Goal: Information Seeking & Learning: Learn about a topic

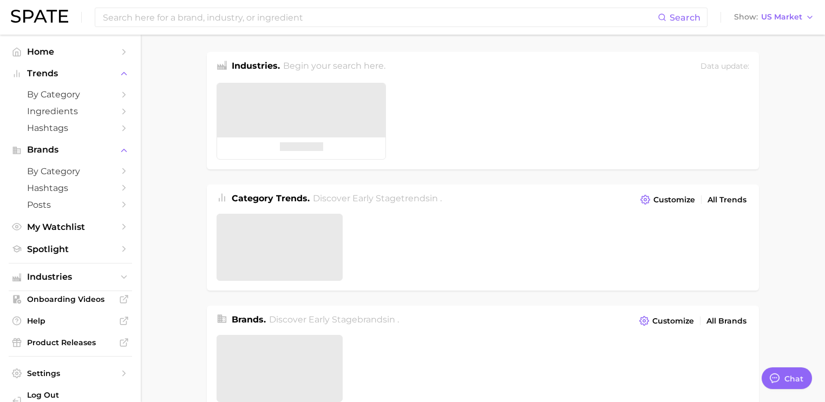
type textarea "x"
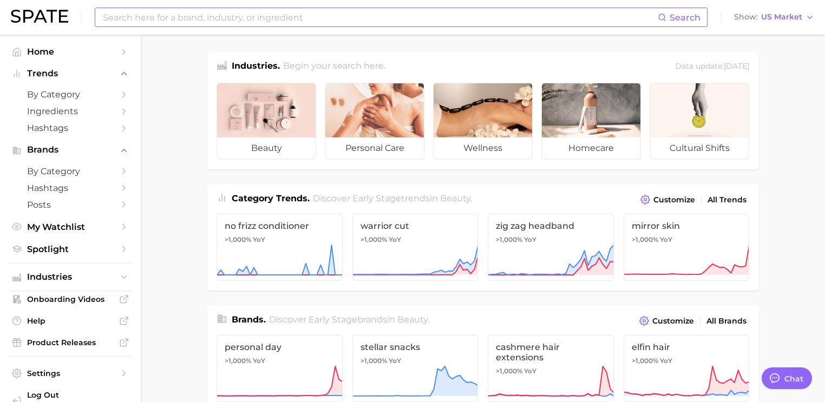
drag, startPoint x: 161, startPoint y: 7, endPoint x: 173, endPoint y: 16, distance: 14.3
click at [165, 9] on div "Search" at bounding box center [401, 17] width 612 height 19
click at [173, 16] on input at bounding box center [380, 17] width 556 height 18
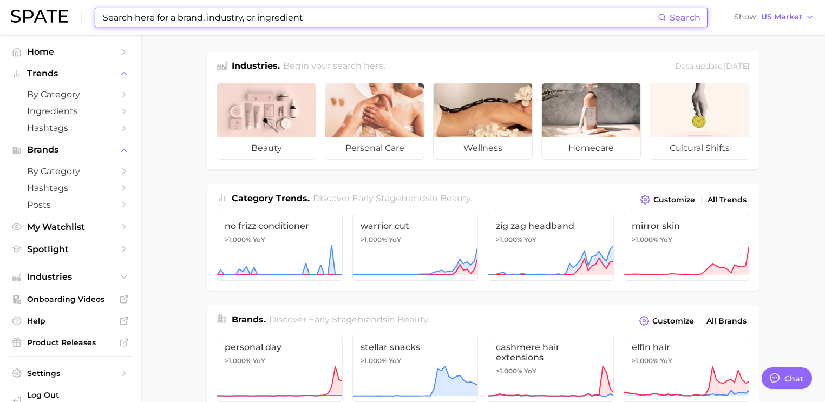
click at [162, 19] on input at bounding box center [380, 17] width 556 height 18
type input "r"
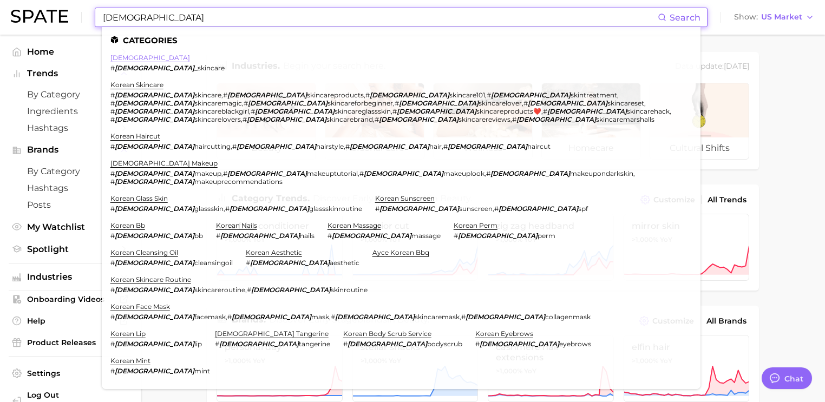
type input "[DEMOGRAPHIC_DATA]"
click at [128, 60] on link "[DEMOGRAPHIC_DATA]" at bounding box center [150, 58] width 80 height 8
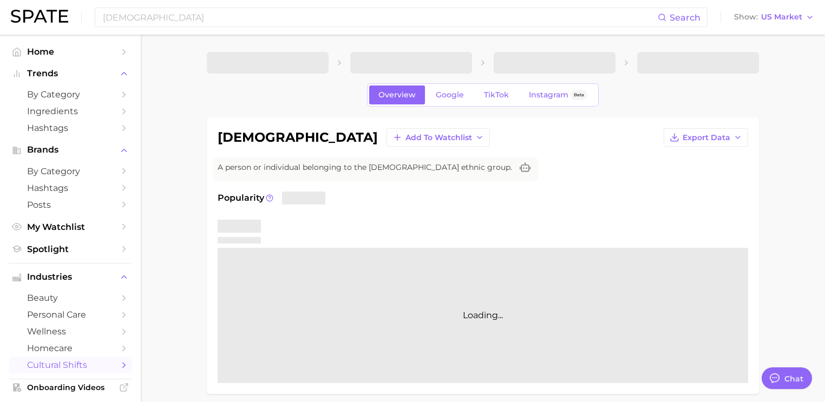
type textarea "x"
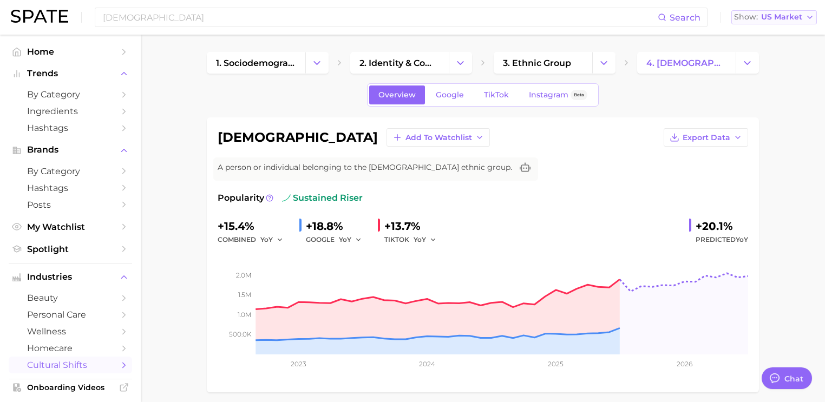
click at [777, 16] on span "US Market" at bounding box center [781, 17] width 41 height 6
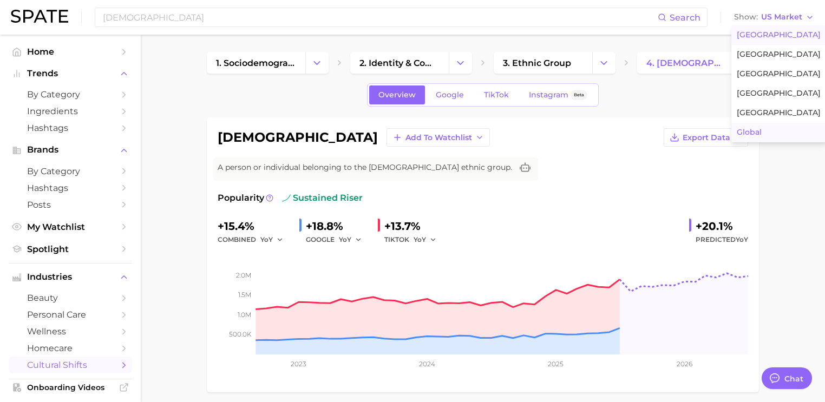
click at [761, 131] on span "Global" at bounding box center [748, 132] width 25 height 9
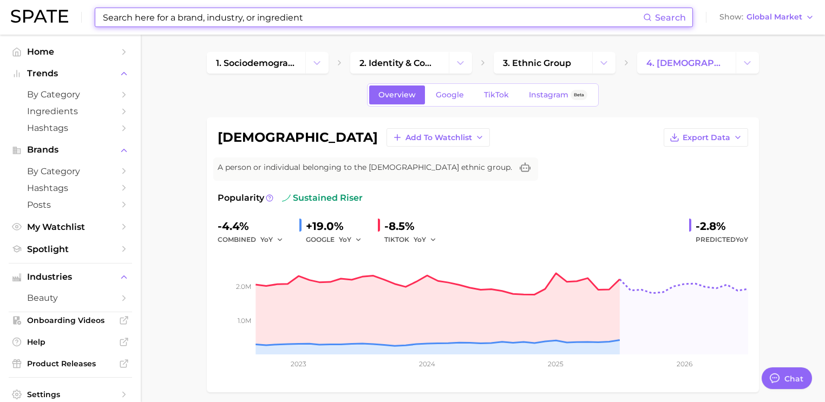
click at [247, 19] on input at bounding box center [372, 17] width 541 height 18
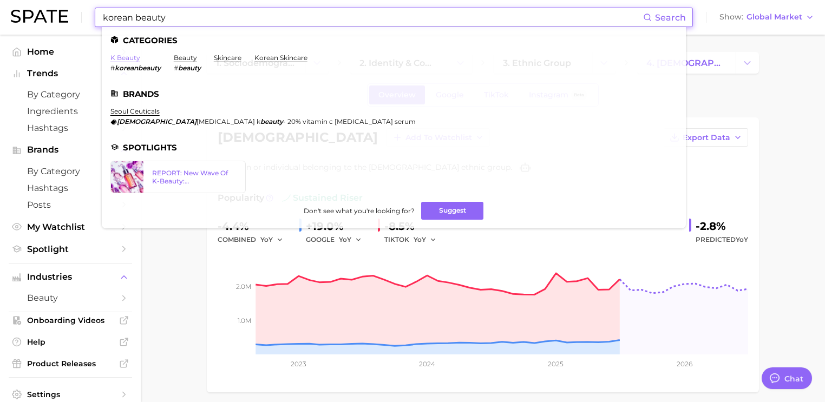
type input "korean beauty"
click at [127, 60] on link "k beauty" at bounding box center [125, 58] width 30 height 8
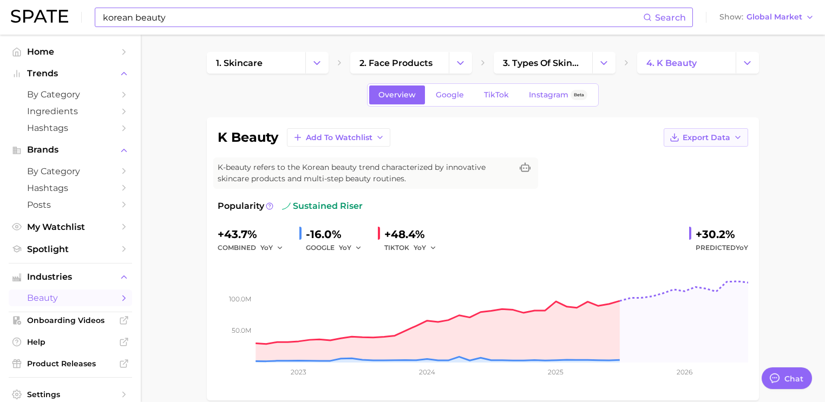
click at [711, 141] on span "Export Data" at bounding box center [706, 137] width 48 height 9
click at [702, 180] on span "Time Series Image" at bounding box center [683, 177] width 72 height 9
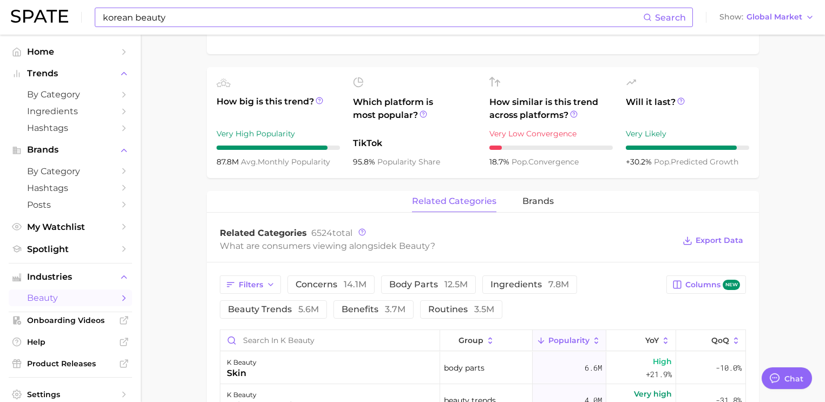
scroll to position [476, 0]
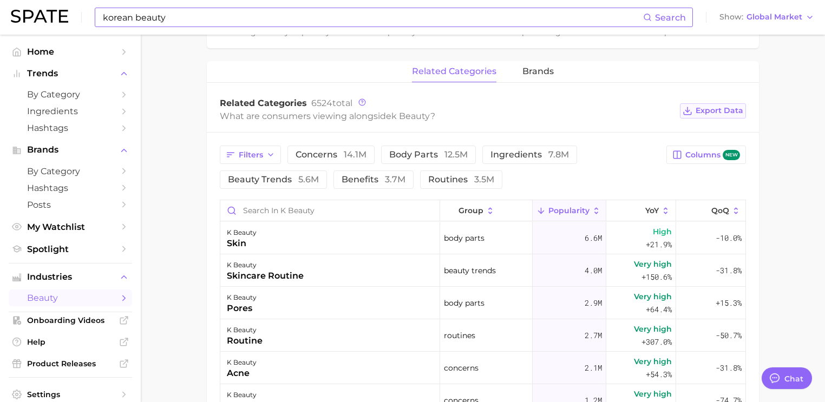
click at [717, 114] on span "Export Data" at bounding box center [719, 110] width 48 height 9
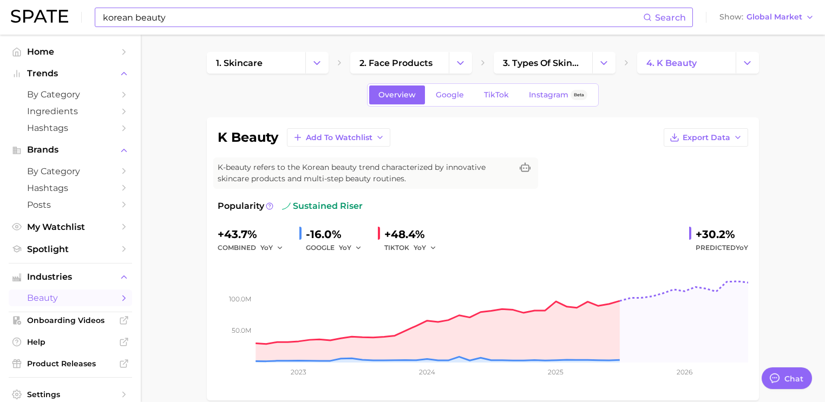
scroll to position [43, 0]
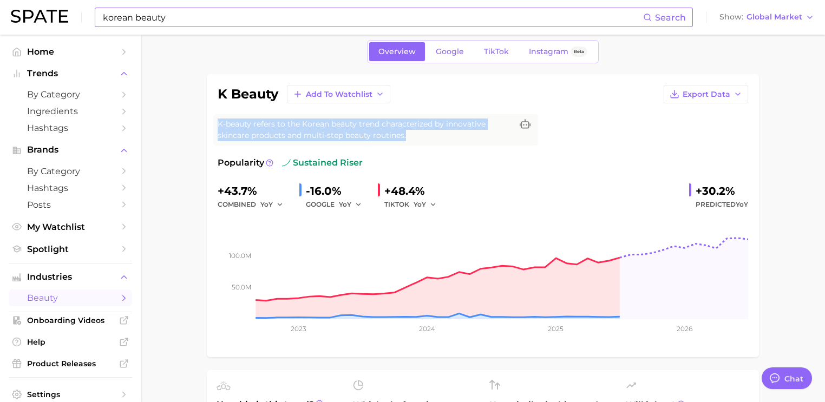
drag, startPoint x: 407, startPoint y: 135, endPoint x: 201, endPoint y: 116, distance: 207.0
copy span "K-beauty refers to the Korean beauty trend characterized by innovative skincare…"
click at [781, 15] on span "Global Market" at bounding box center [774, 17] width 56 height 6
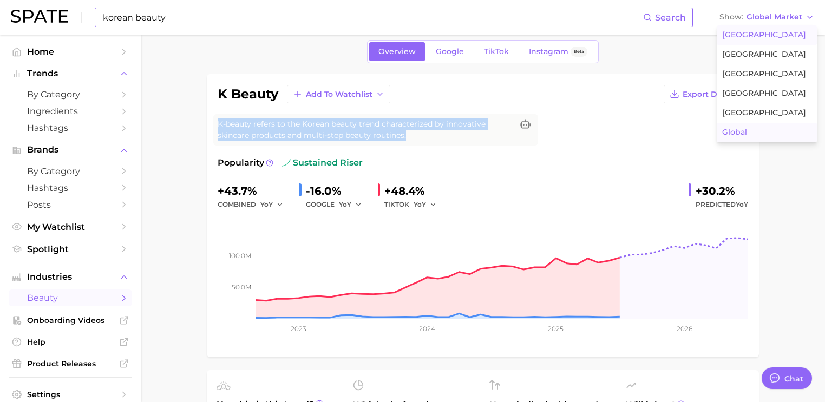
click at [777, 37] on button "[GEOGRAPHIC_DATA]" at bounding box center [766, 34] width 100 height 19
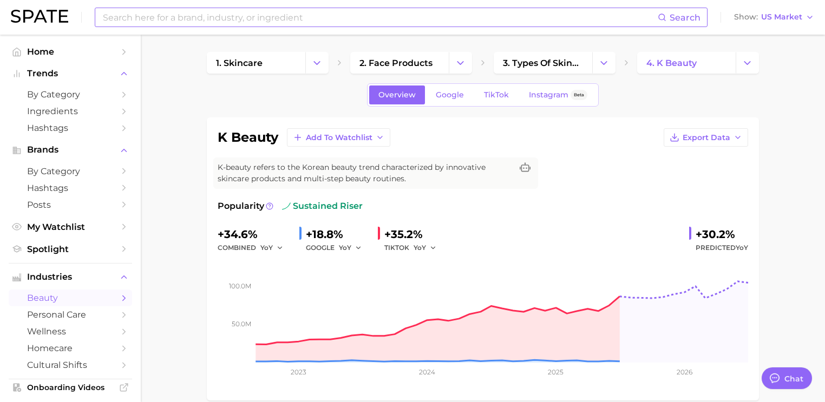
click at [776, 24] on div "Search Show US Market" at bounding box center [412, 17] width 803 height 35
click at [783, 19] on span "US Market" at bounding box center [781, 17] width 41 height 6
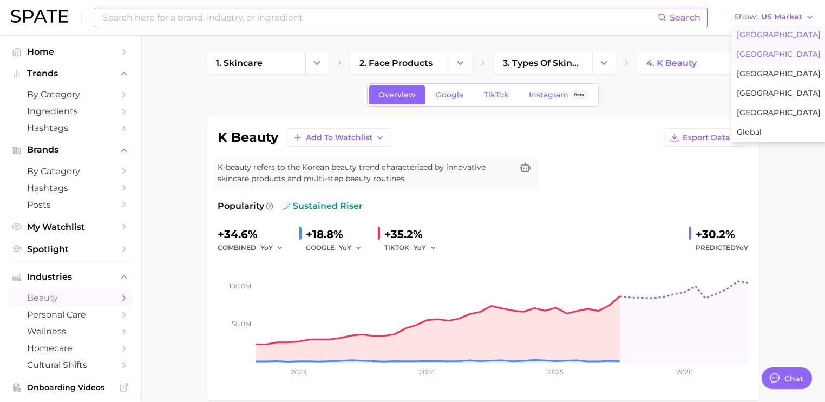
click at [781, 57] on span "[GEOGRAPHIC_DATA]" at bounding box center [778, 54] width 84 height 9
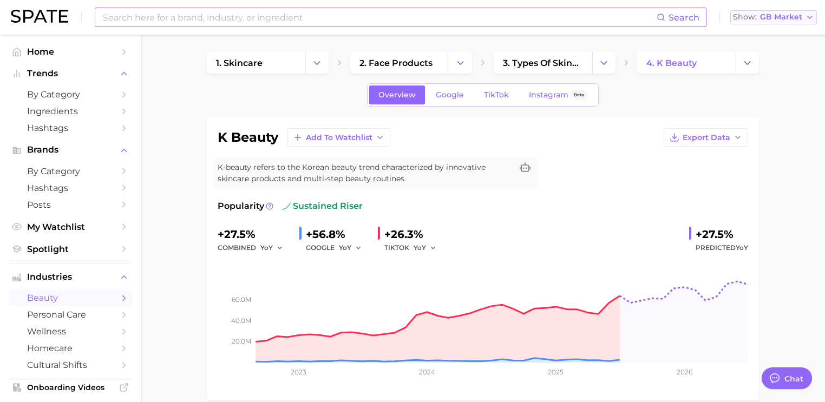
click at [789, 18] on span "GB Market" at bounding box center [781, 17] width 42 height 6
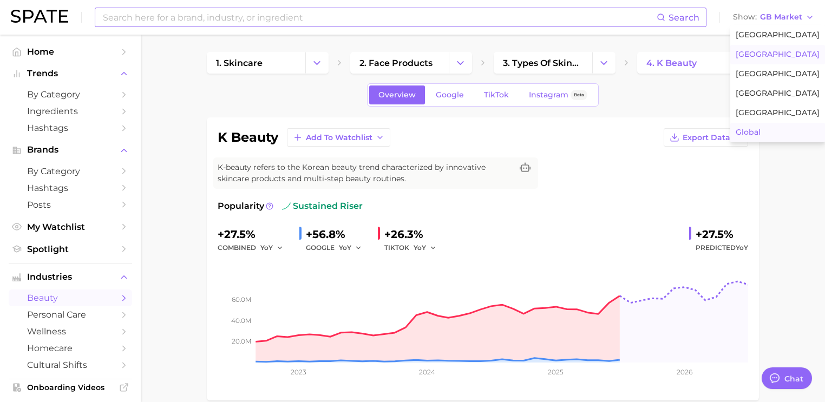
click at [766, 129] on button "Global" at bounding box center [777, 132] width 95 height 19
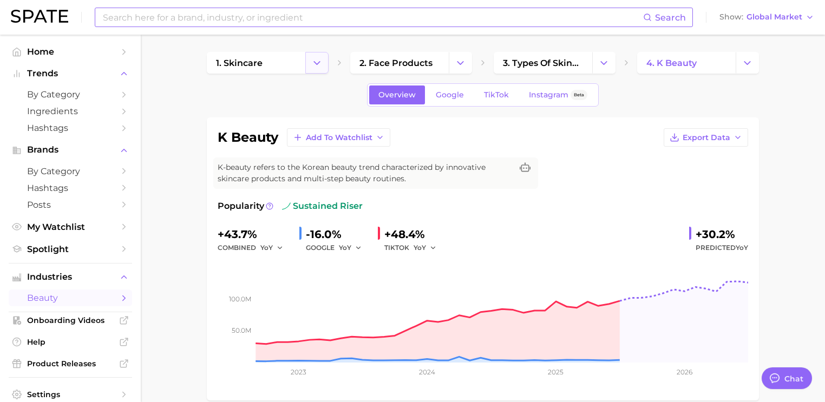
click at [318, 65] on icon "Change Category" at bounding box center [316, 62] width 11 height 11
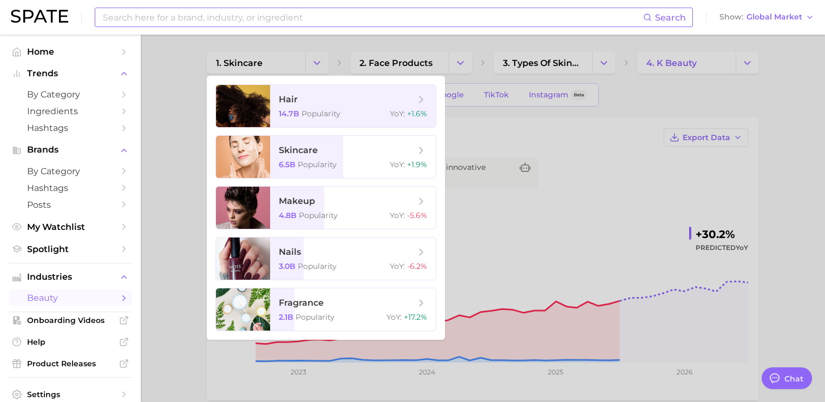
click at [762, 108] on div at bounding box center [412, 201] width 825 height 402
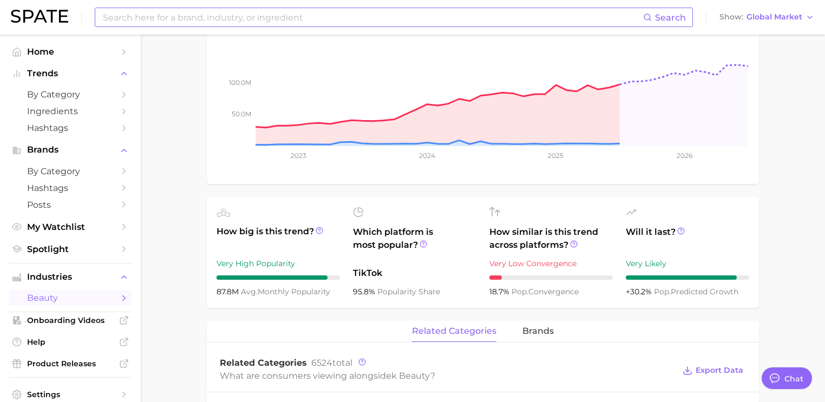
scroll to position [260, 0]
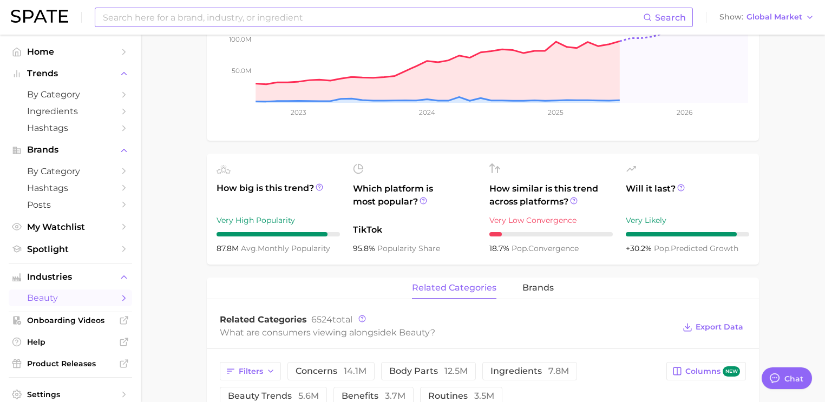
click at [174, 207] on main "1. skincare 2. face products 3. types of skincare 4. k beauty Overview Google T…" at bounding box center [483, 330] width 684 height 1110
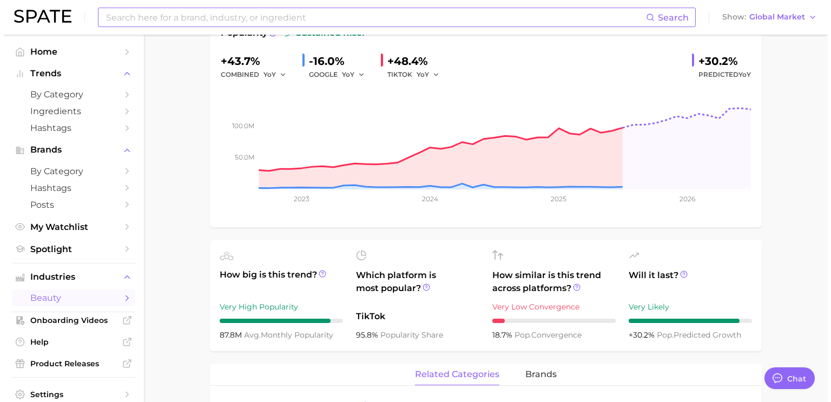
scroll to position [0, 0]
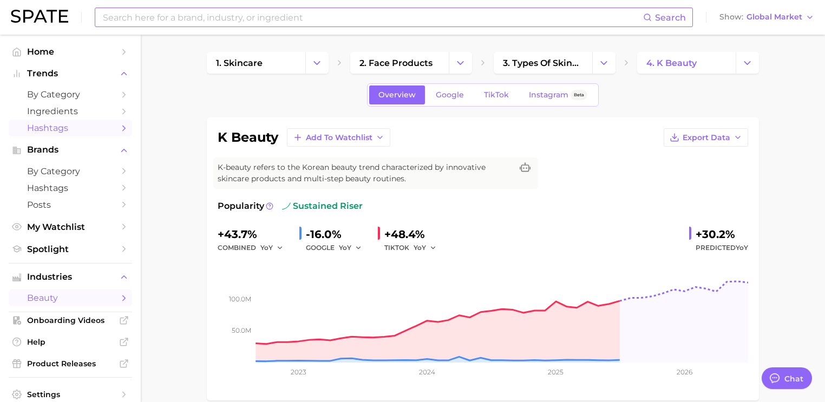
click at [60, 129] on span "Hashtags" at bounding box center [70, 128] width 87 height 10
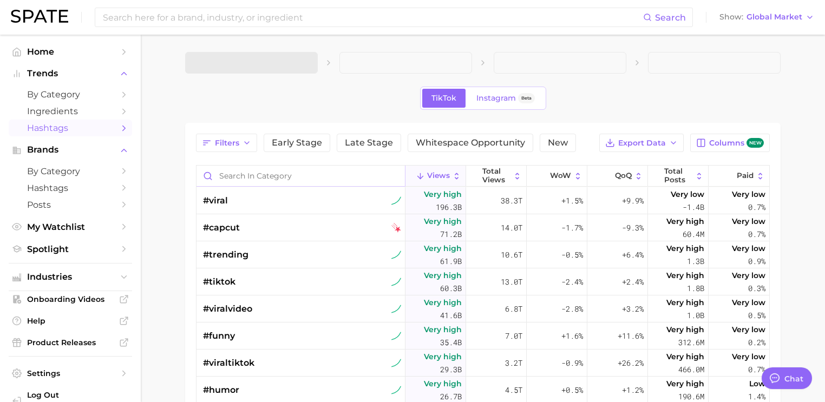
click at [297, 180] on input "Search in category" at bounding box center [300, 176] width 208 height 21
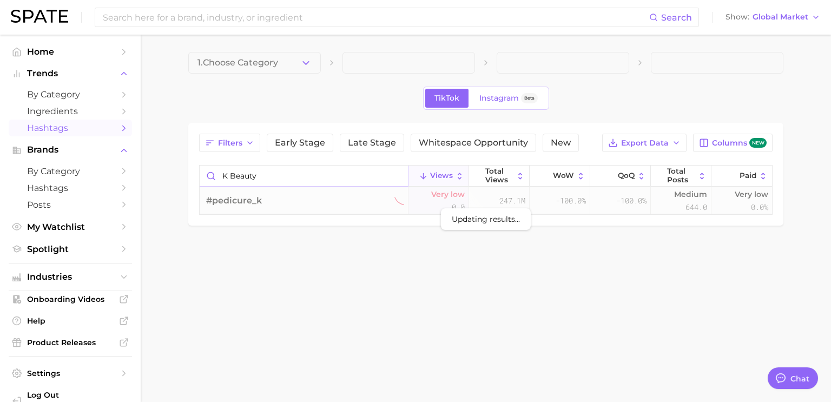
drag, startPoint x: 301, startPoint y: 177, endPoint x: 328, endPoint y: 176, distance: 26.6
click at [302, 177] on input "k beauty" at bounding box center [304, 176] width 208 height 21
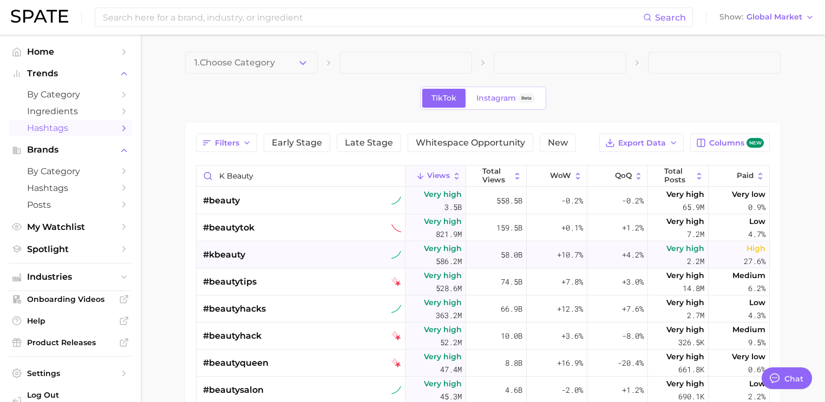
click at [232, 255] on span "#kbeauty" at bounding box center [224, 254] width 42 height 13
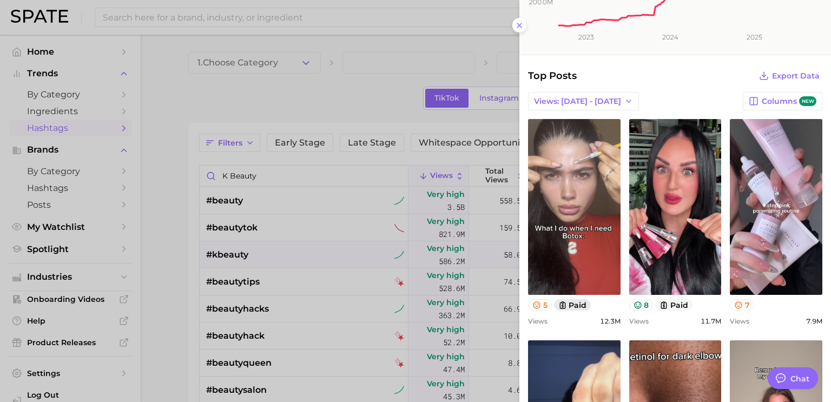
scroll to position [216, 0]
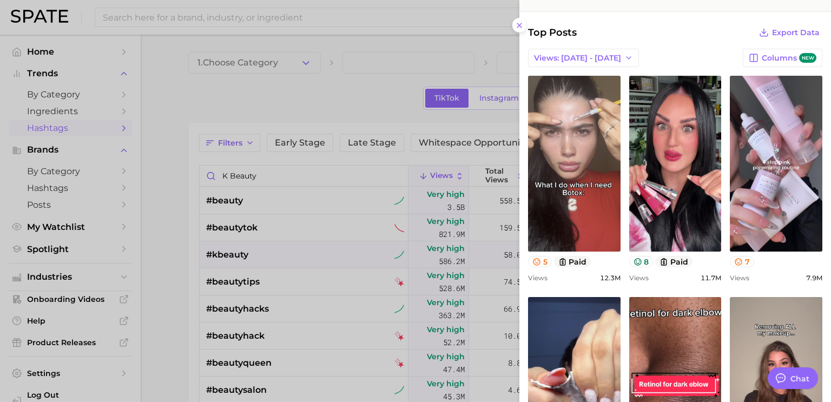
click at [242, 249] on div at bounding box center [415, 201] width 831 height 402
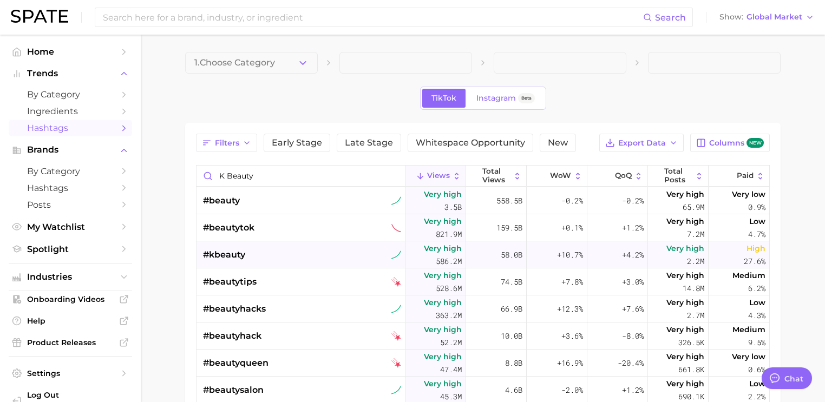
click at [236, 249] on span "#kbeauty" at bounding box center [224, 254] width 42 height 13
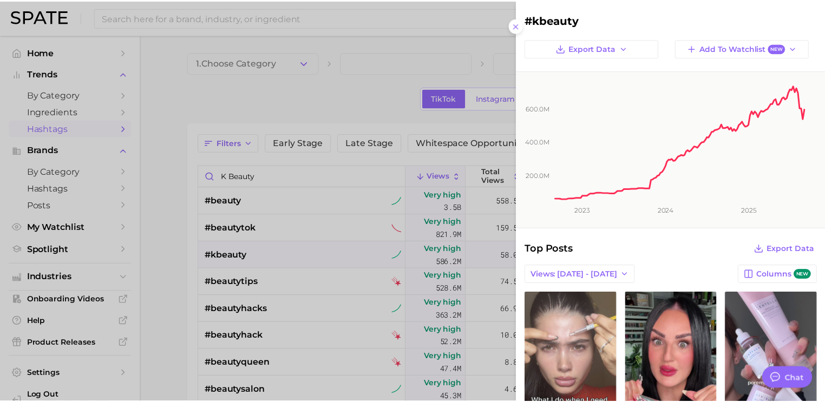
scroll to position [0, 0]
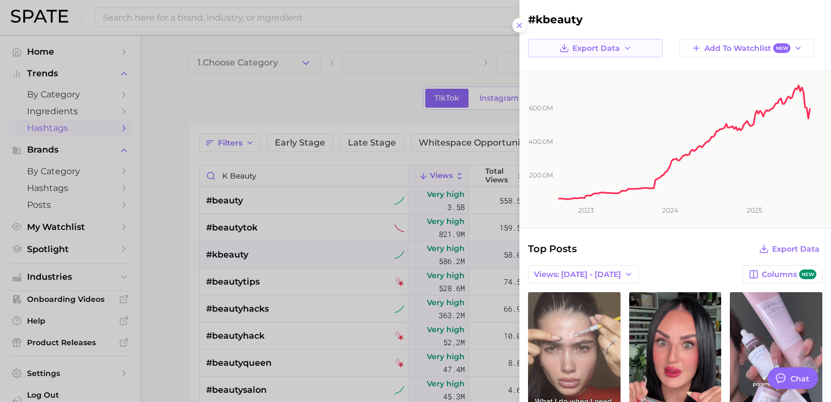
click at [610, 41] on button "Export Data" at bounding box center [595, 48] width 135 height 18
click at [611, 84] on span "Time Series Image" at bounding box center [598, 87] width 72 height 9
click at [194, 118] on div at bounding box center [415, 201] width 831 height 402
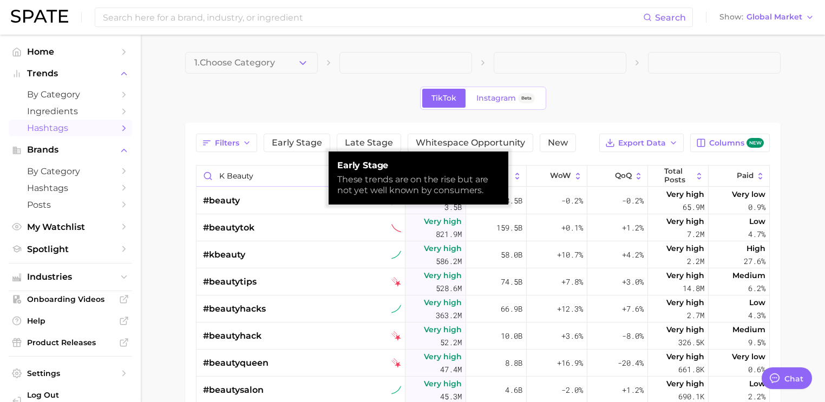
click at [281, 169] on input "k beauty" at bounding box center [300, 176] width 208 height 21
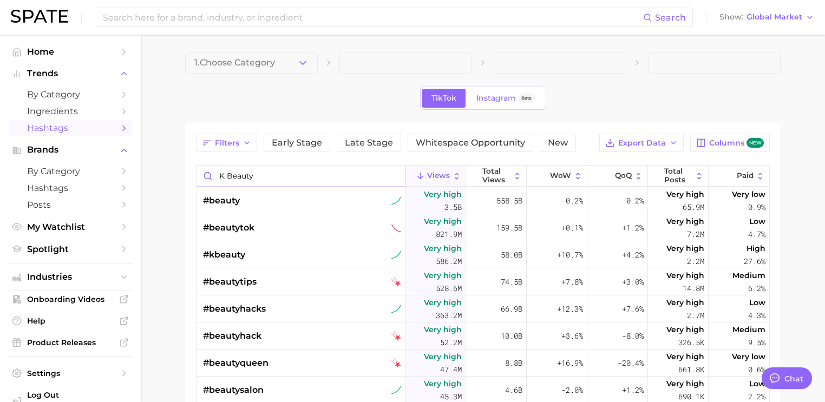
drag, startPoint x: 227, startPoint y: 176, endPoint x: 324, endPoint y: 180, distance: 96.9
click at [324, 180] on input "k beauty" at bounding box center [300, 176] width 208 height 21
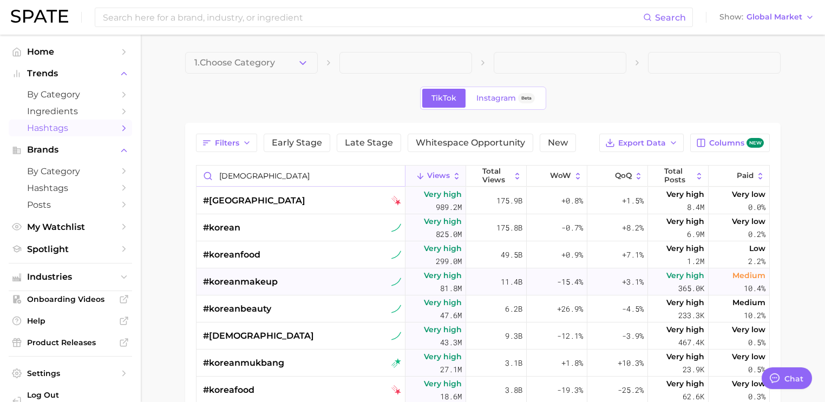
type input "[DEMOGRAPHIC_DATA]"
click at [243, 280] on span "#koreanmakeup" at bounding box center [240, 281] width 75 height 13
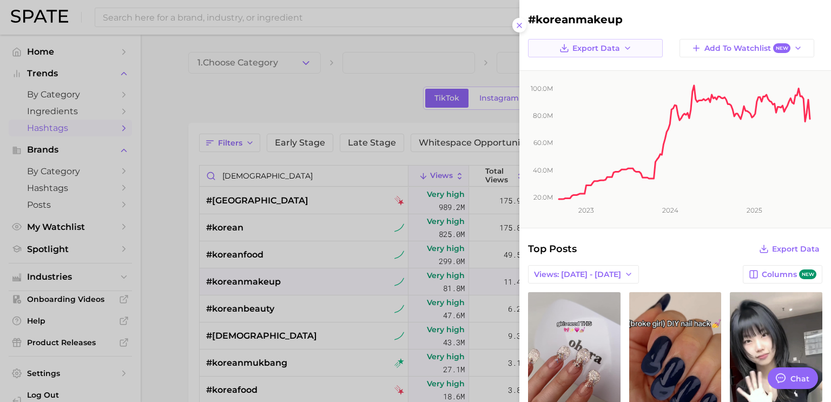
click at [615, 48] on span "Export Data" at bounding box center [596, 48] width 48 height 9
click at [615, 90] on span "Time Series Image" at bounding box center [598, 87] width 72 height 9
click at [163, 170] on div at bounding box center [415, 201] width 831 height 402
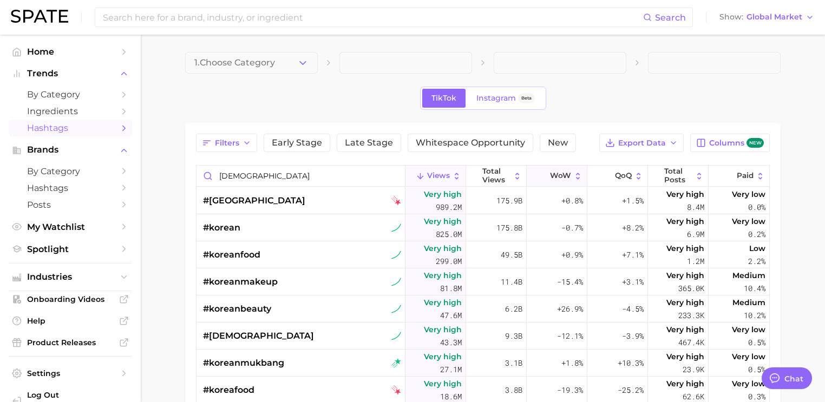
click at [564, 174] on span "WoW" at bounding box center [560, 176] width 21 height 9
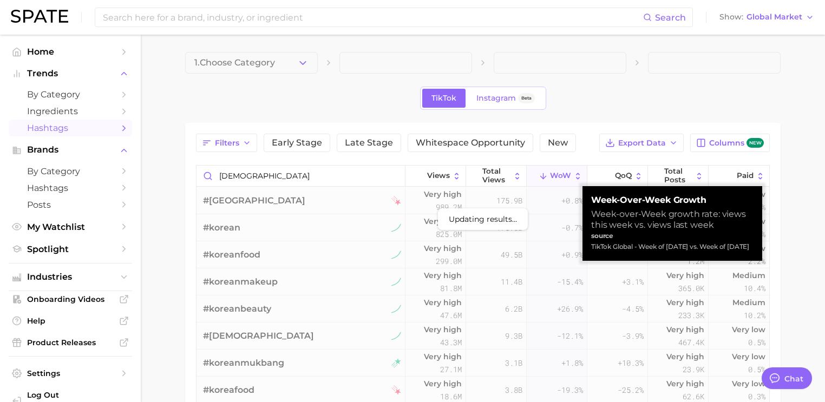
click at [572, 169] on button "WoW" at bounding box center [556, 176] width 61 height 21
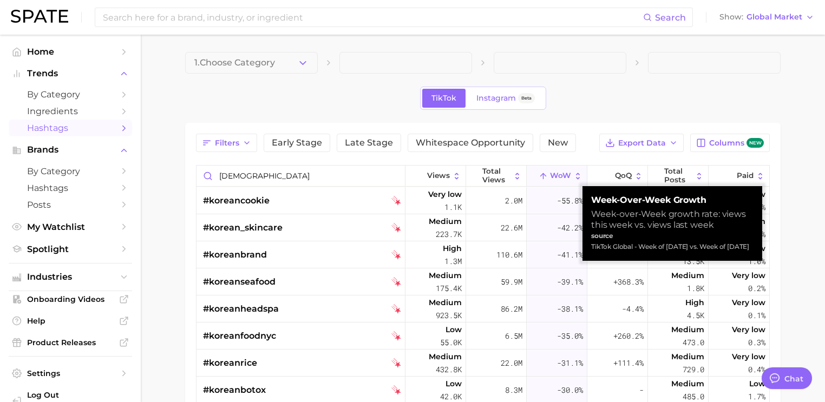
click at [568, 169] on button "WoW" at bounding box center [556, 176] width 61 height 21
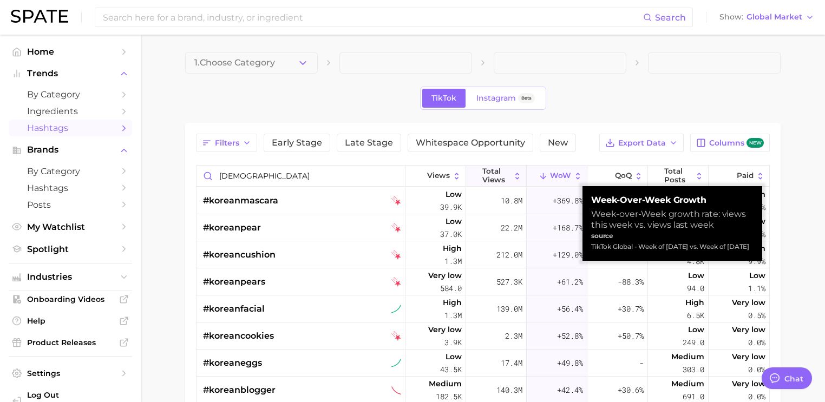
click at [488, 171] on span "Total Views" at bounding box center [496, 175] width 28 height 17
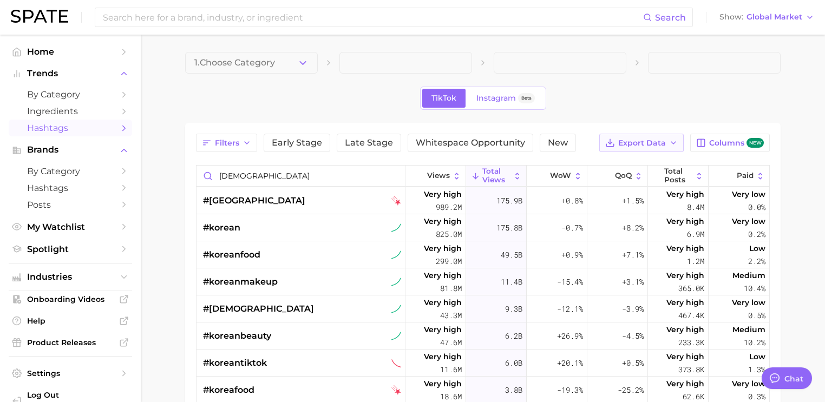
click at [672, 143] on icon "button" at bounding box center [673, 143] width 9 height 9
click at [634, 166] on span "Table Data CSV" at bounding box center [613, 163] width 60 height 9
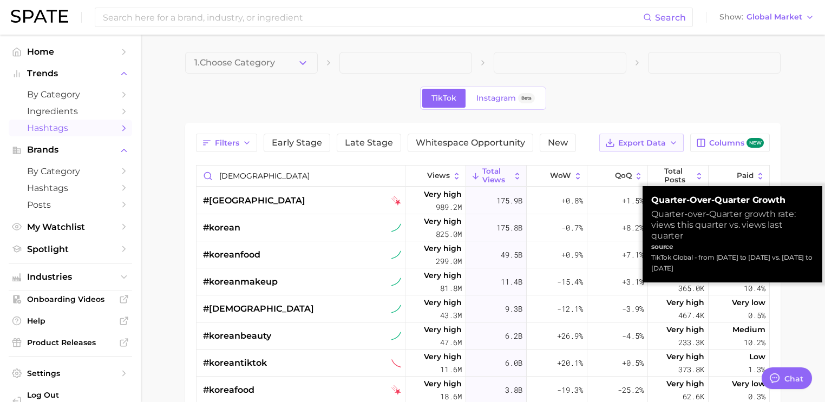
click at [641, 140] on span "Export Data" at bounding box center [642, 143] width 48 height 9
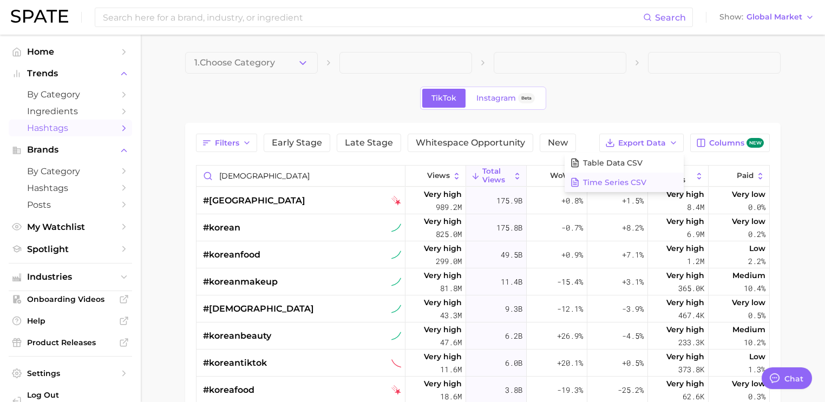
click at [622, 181] on span "Time Series CSV" at bounding box center [614, 182] width 63 height 9
click at [499, 95] on span "Instagram" at bounding box center [495, 98] width 39 height 9
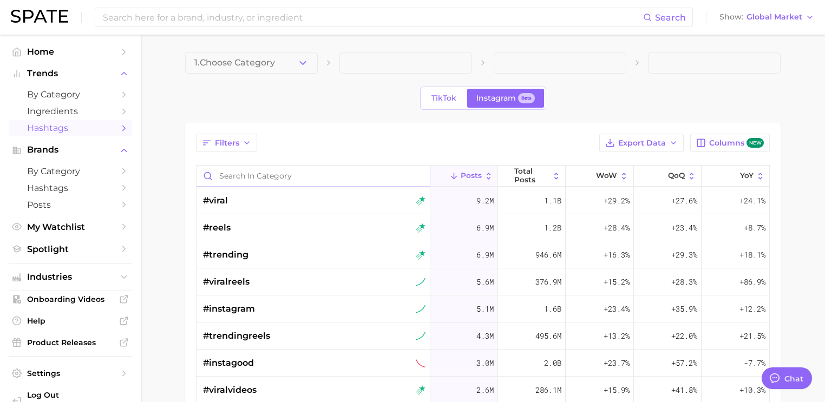
click at [295, 182] on input "Search in category" at bounding box center [312, 176] width 233 height 21
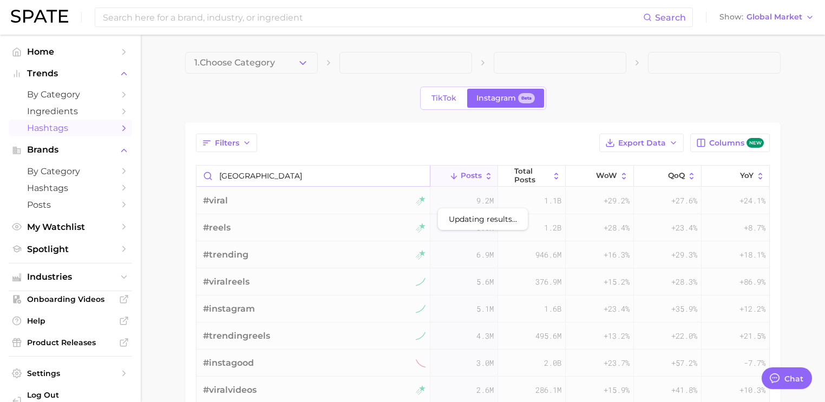
type input "[GEOGRAPHIC_DATA]"
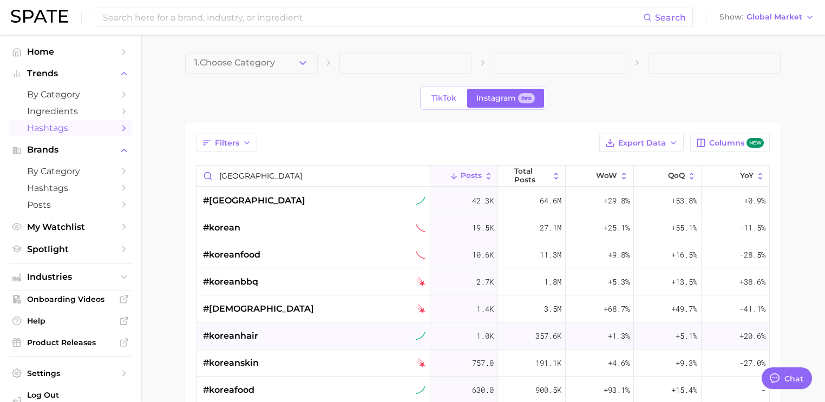
click at [240, 338] on span "#koreanhair" at bounding box center [230, 335] width 55 height 13
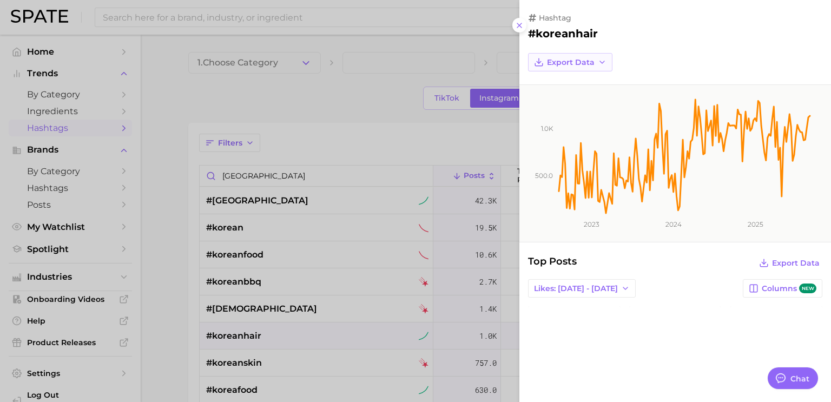
click at [577, 62] on span "Export Data" at bounding box center [571, 62] width 48 height 9
click at [151, 279] on div at bounding box center [415, 201] width 831 height 402
click at [182, 247] on div at bounding box center [415, 201] width 831 height 402
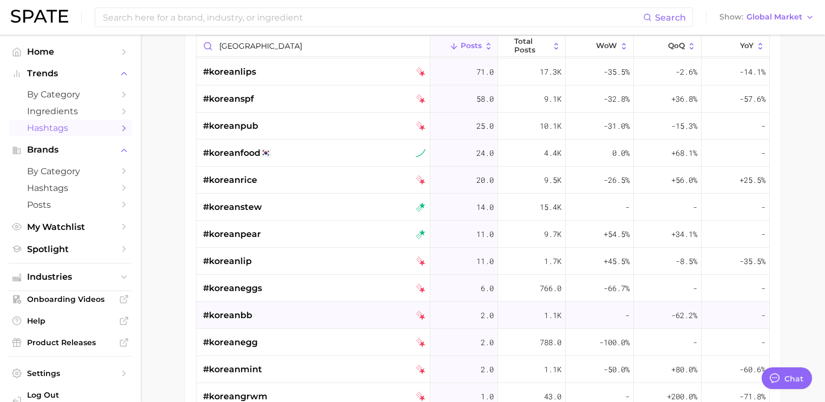
scroll to position [216, 0]
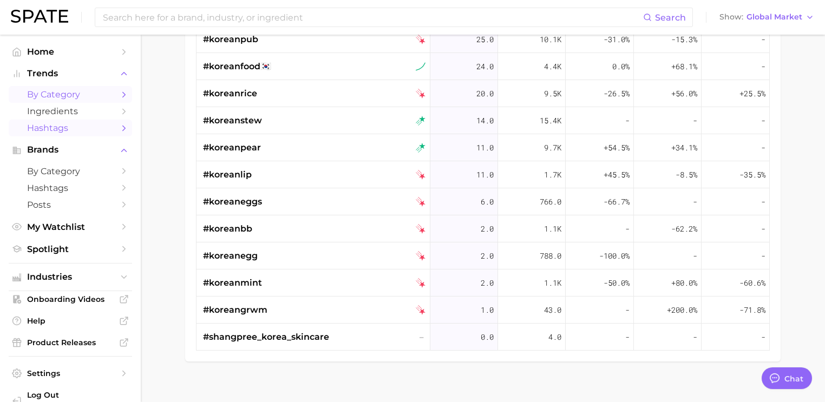
click at [72, 97] on span "by Category" at bounding box center [70, 94] width 87 height 10
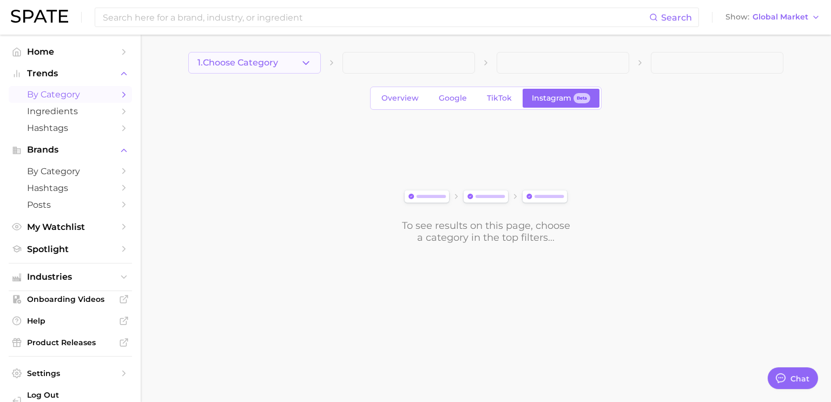
click at [254, 54] on button "1. Choose Category" at bounding box center [254, 63] width 133 height 22
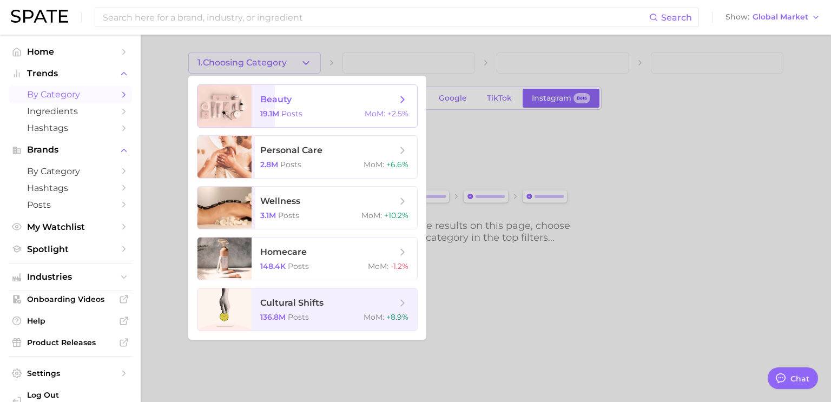
click at [322, 103] on span "beauty" at bounding box center [328, 100] width 136 height 12
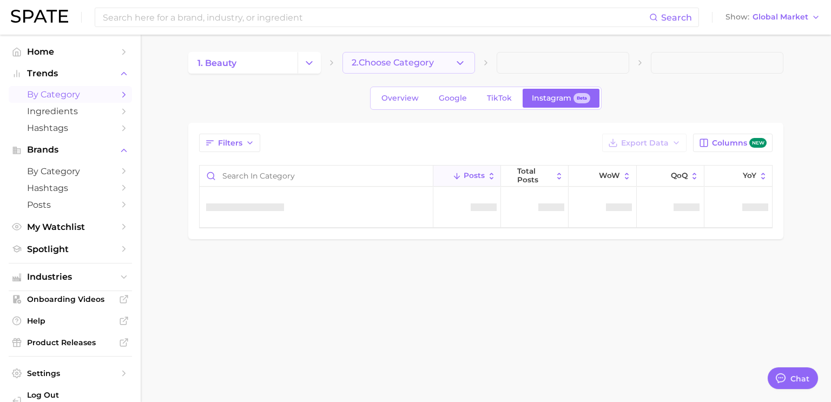
click at [457, 62] on icon "button" at bounding box center [459, 62] width 11 height 11
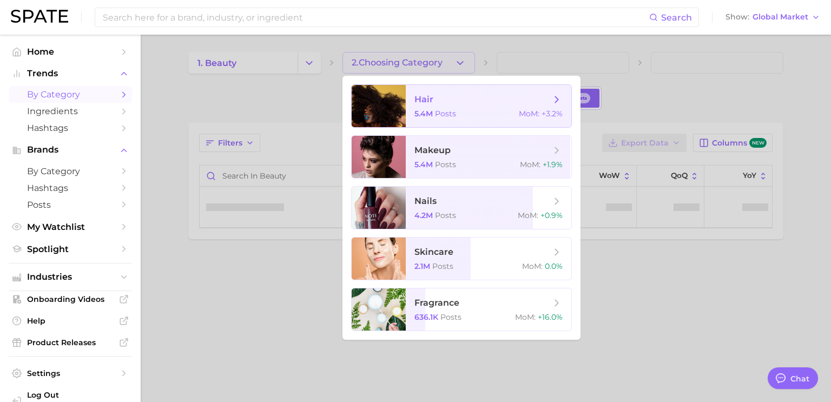
click at [473, 109] on div "5.4m Posts MoM : +3.2%" at bounding box center [488, 114] width 148 height 10
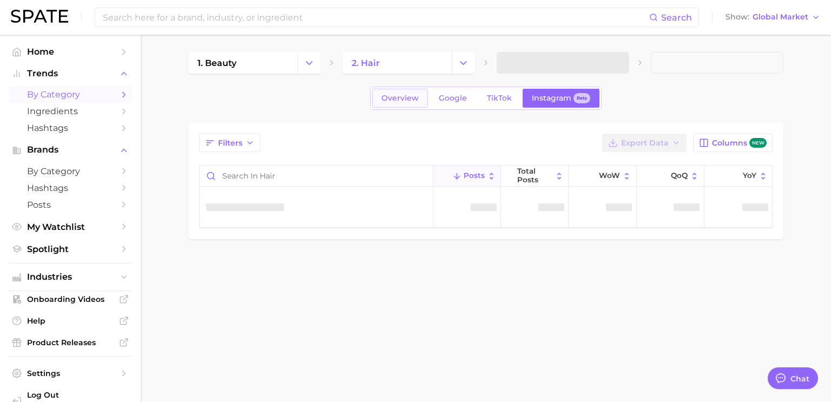
click at [401, 103] on link "Overview" at bounding box center [400, 98] width 56 height 19
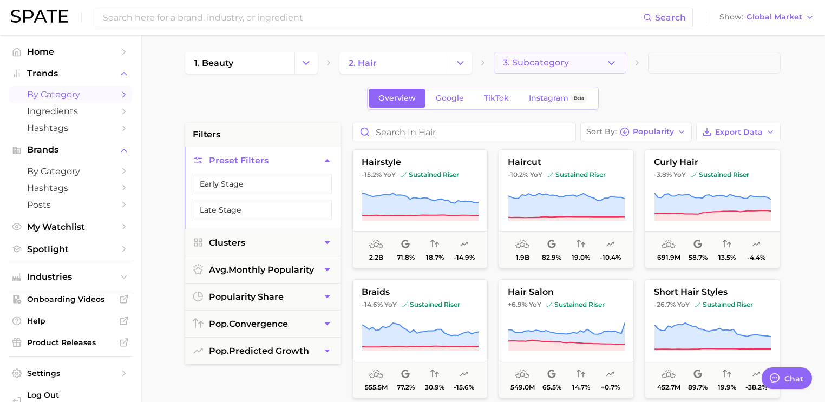
click at [552, 65] on span "3. Subcategory" at bounding box center [536, 63] width 66 height 10
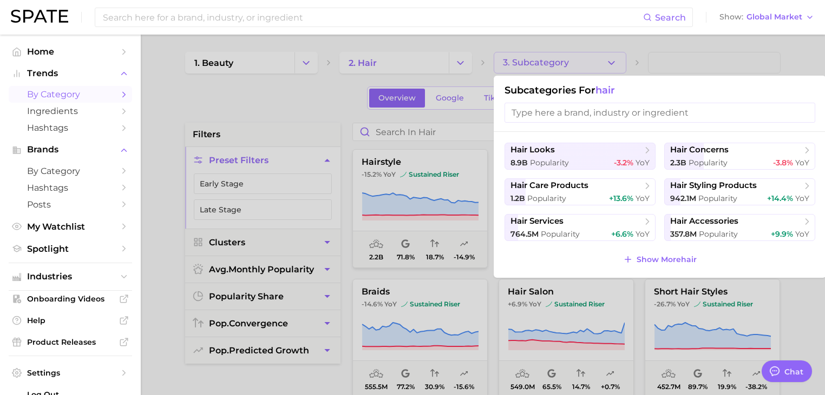
drag, startPoint x: 552, startPoint y: 64, endPoint x: 546, endPoint y: 69, distance: 7.7
click at [549, 65] on div at bounding box center [412, 197] width 825 height 395
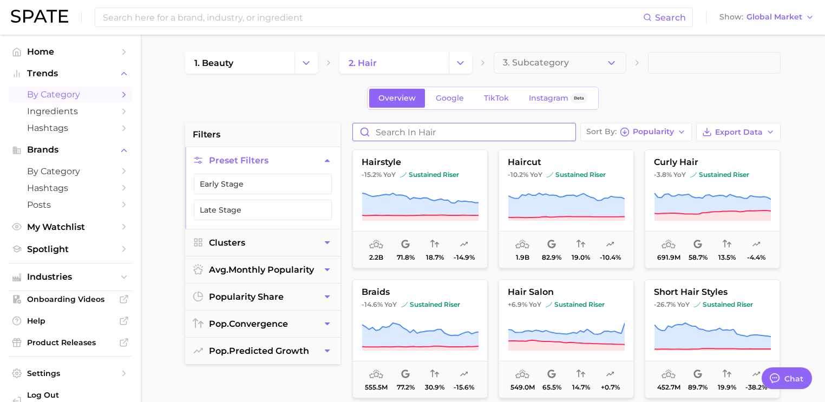
click at [439, 131] on input "Search in hair" at bounding box center [464, 131] width 222 height 17
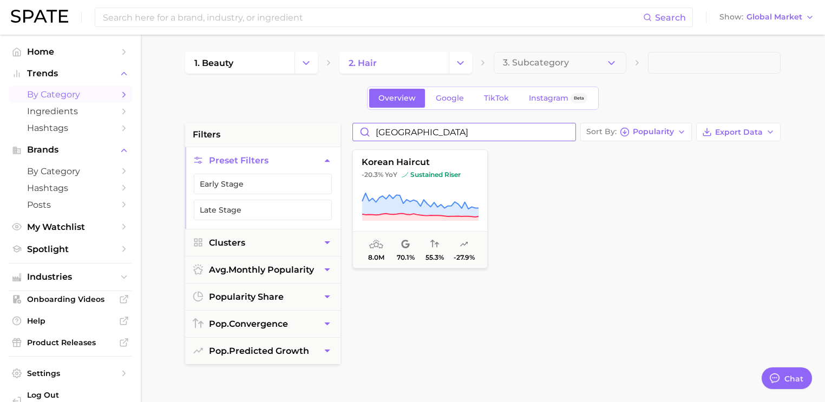
click at [433, 135] on input "[GEOGRAPHIC_DATA]" at bounding box center [464, 131] width 222 height 17
type input "[GEOGRAPHIC_DATA]"
click at [80, 276] on span "Industries" at bounding box center [70, 277] width 87 height 10
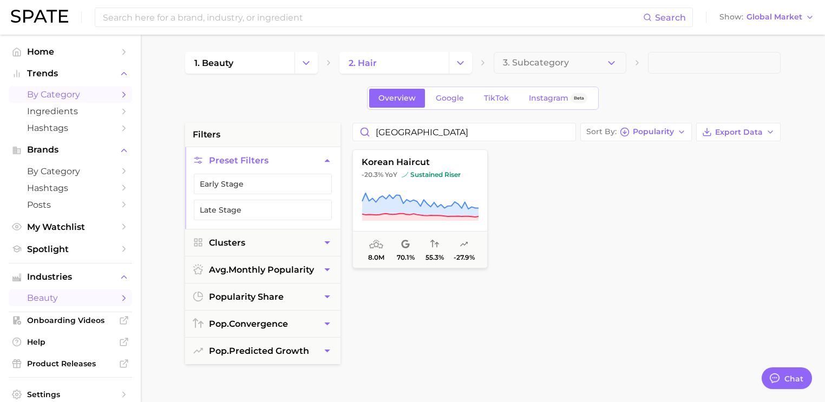
click at [51, 303] on span "beauty" at bounding box center [70, 298] width 87 height 10
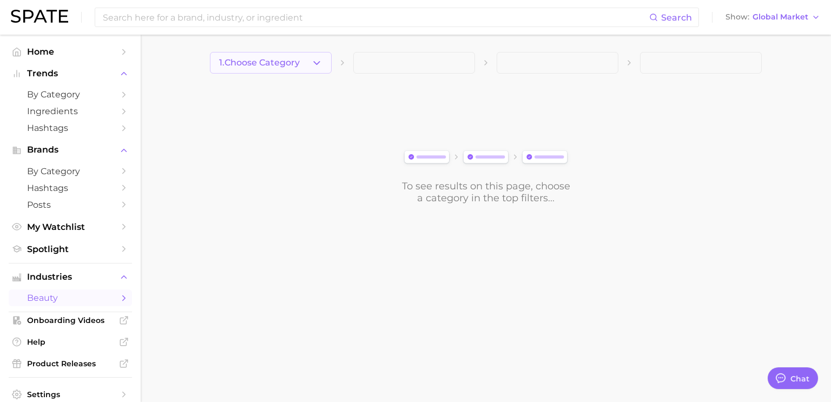
click at [307, 60] on button "1. Choose Category" at bounding box center [271, 63] width 122 height 22
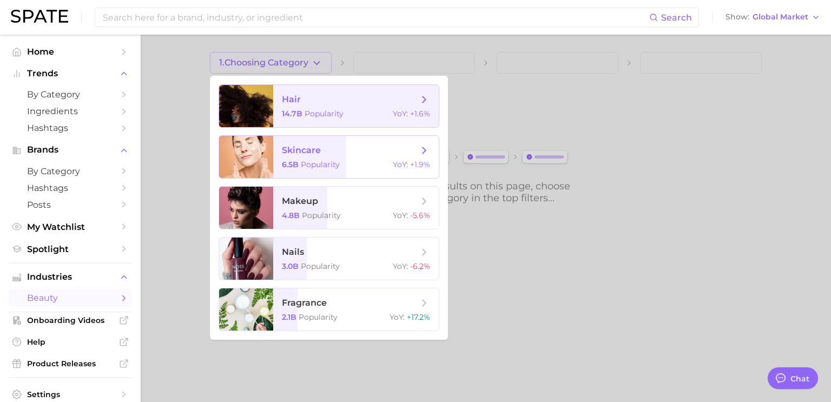
click at [336, 112] on span "Popularity" at bounding box center [324, 114] width 39 height 10
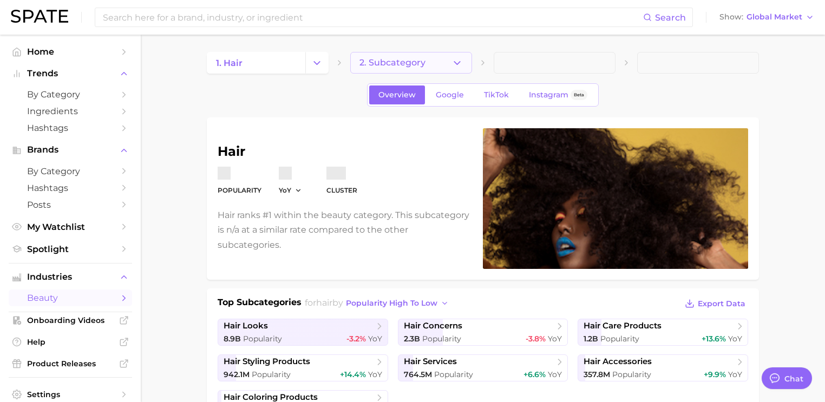
click at [426, 64] on button "2. Subcategory" at bounding box center [411, 63] width 122 height 22
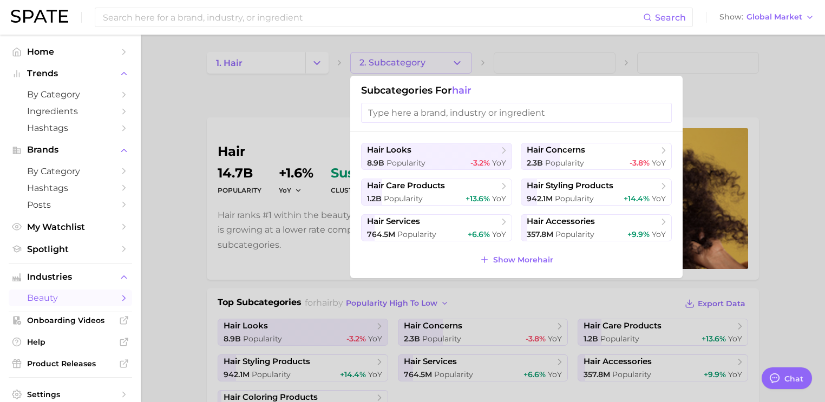
click at [407, 115] on input "search" at bounding box center [516, 113] width 311 height 20
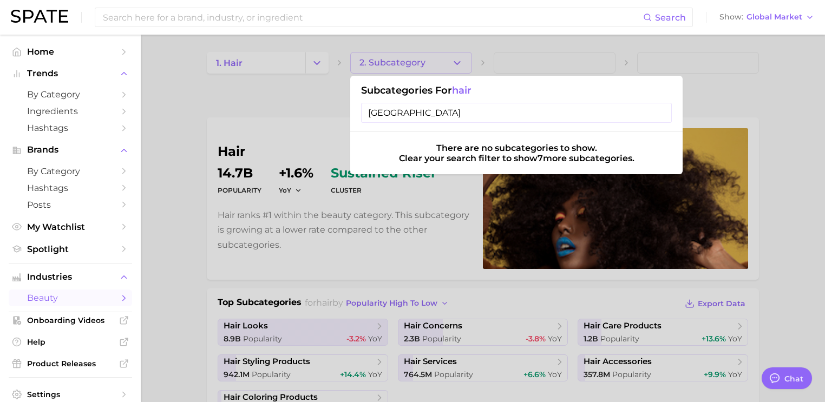
type input "[GEOGRAPHIC_DATA]"
click at [537, 110] on input "[GEOGRAPHIC_DATA]" at bounding box center [516, 113] width 311 height 20
drag, startPoint x: 522, startPoint y: 114, endPoint x: 289, endPoint y: 126, distance: 233.0
click at [350, 74] on div "2. Subcategory Subcategories for hair korea There are no subcategories to show.…" at bounding box center [411, 63] width 122 height 22
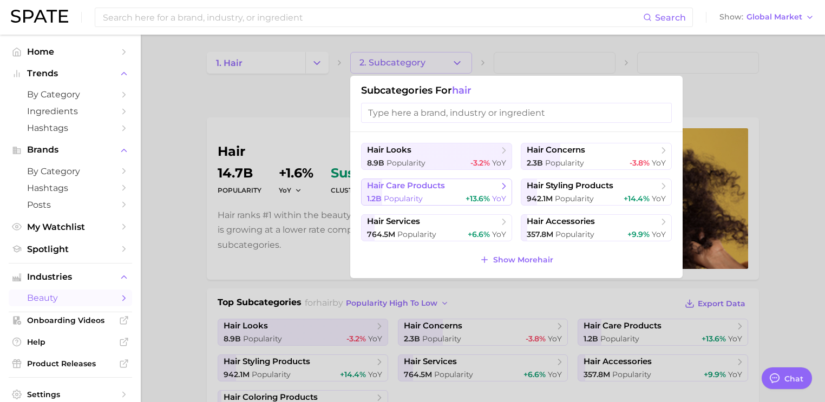
click at [482, 183] on span "hair care products" at bounding box center [432, 186] width 131 height 11
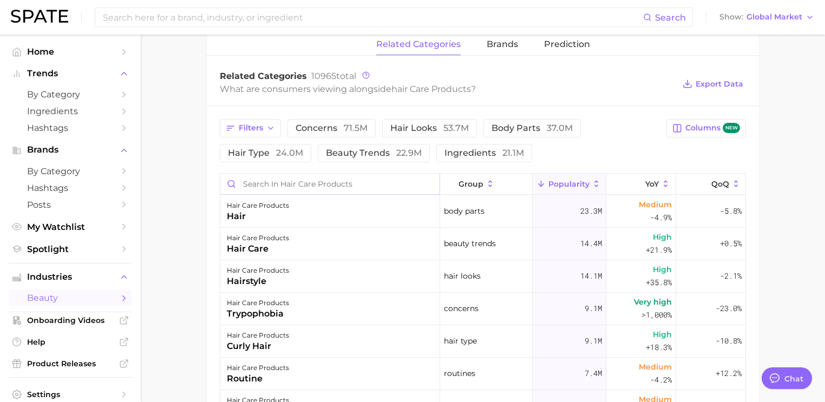
click at [277, 177] on input "Search in hair care products" at bounding box center [329, 184] width 219 height 21
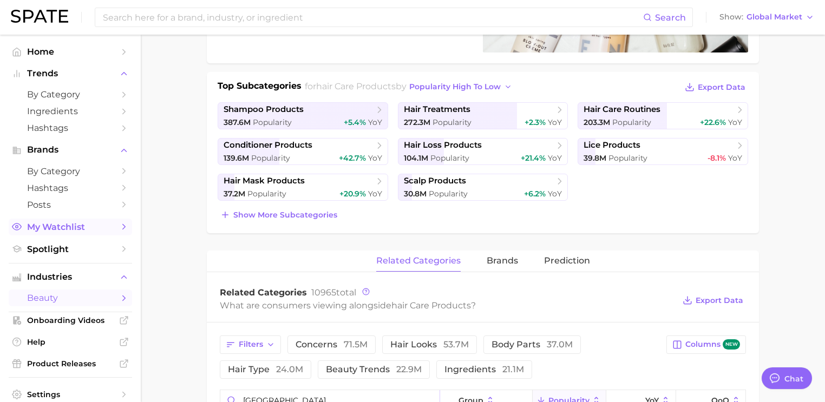
scroll to position [173, 0]
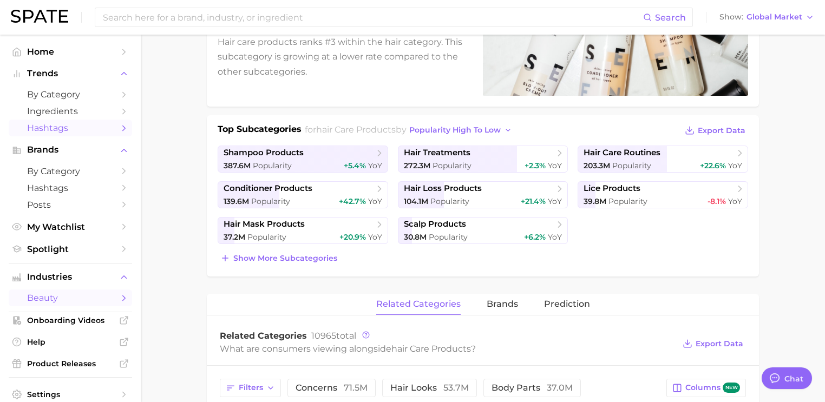
type input "[GEOGRAPHIC_DATA]"
click at [64, 129] on span "Hashtags" at bounding box center [70, 128] width 87 height 10
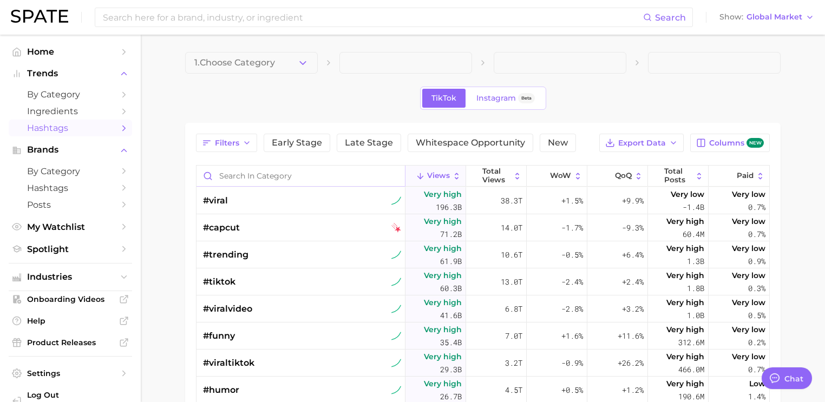
click at [331, 175] on input "Search in category" at bounding box center [300, 176] width 208 height 21
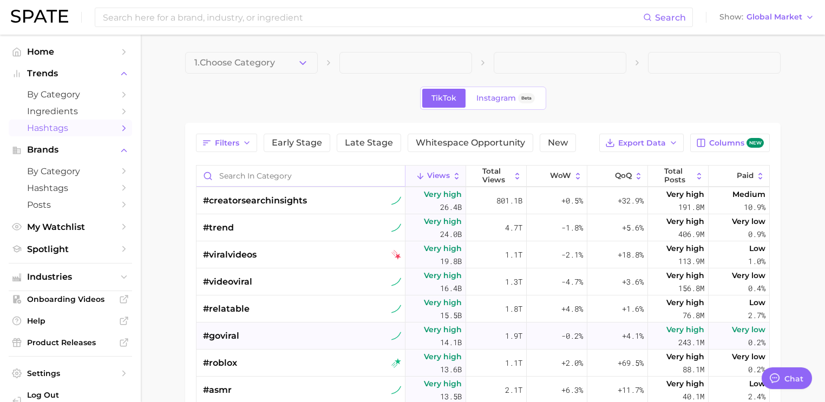
scroll to position [346, 0]
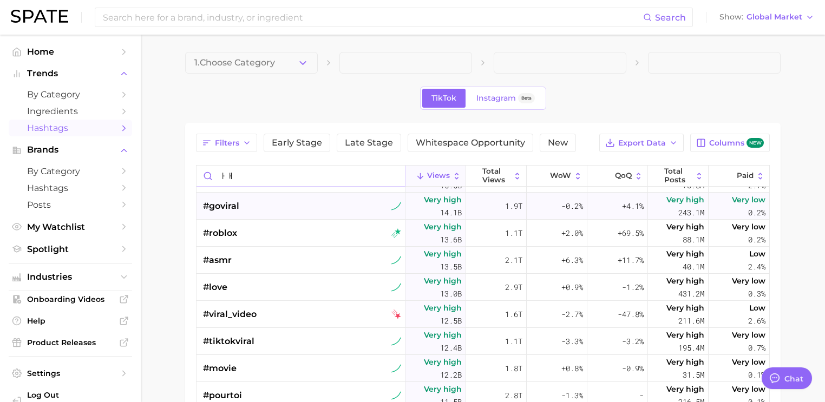
type input "ㅏ"
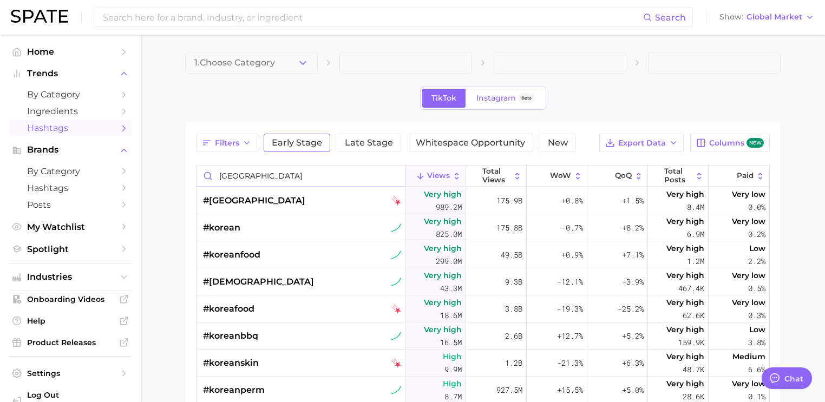
type input "[GEOGRAPHIC_DATA]"
click at [317, 141] on span "Early Stage" at bounding box center [297, 143] width 50 height 9
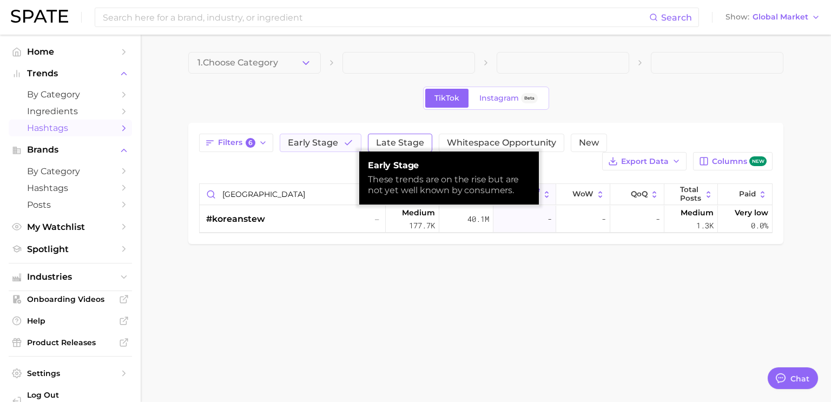
click at [385, 145] on span "Late Stage" at bounding box center [400, 143] width 48 height 9
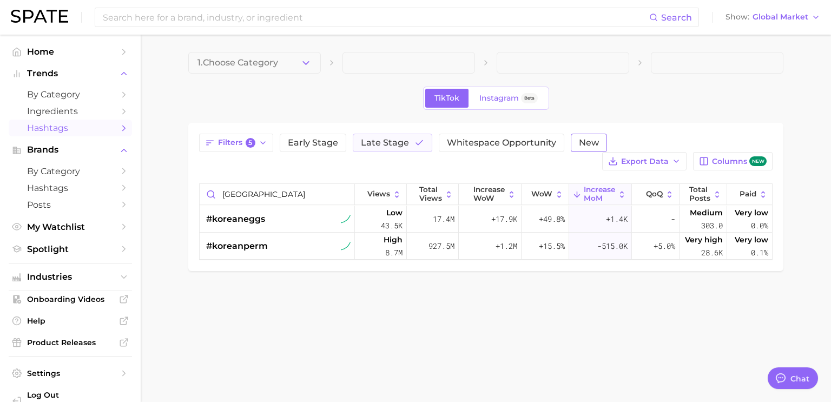
click at [590, 142] on span "New" at bounding box center [589, 143] width 20 height 9
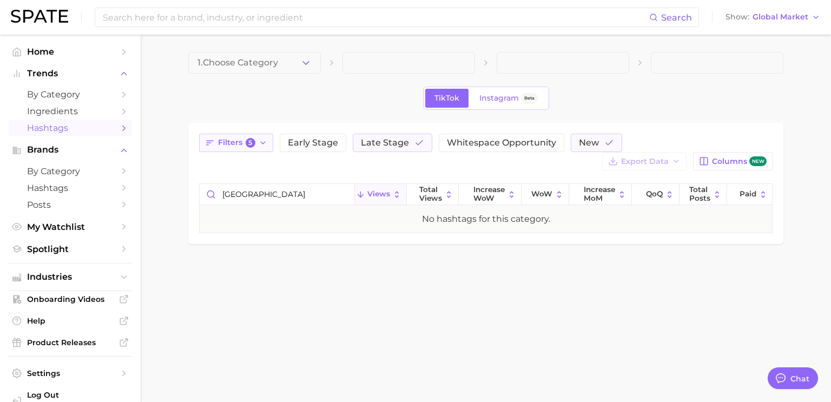
click at [209, 149] on button "Filters 5" at bounding box center [236, 143] width 74 height 18
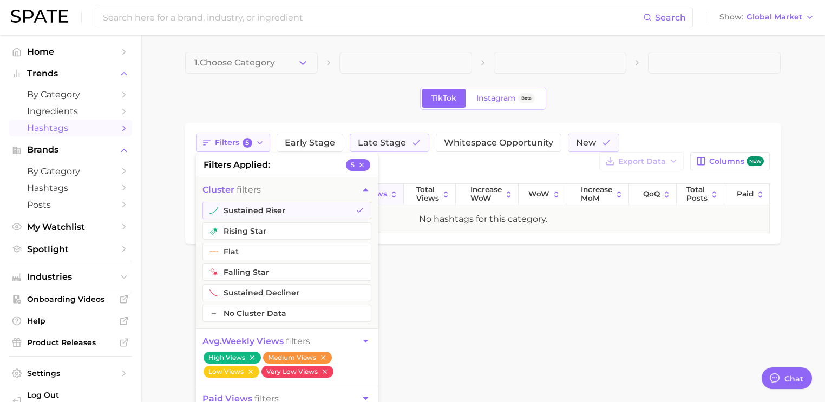
drag, startPoint x: 214, startPoint y: 143, endPoint x: 252, endPoint y: 141, distance: 37.9
click at [215, 143] on span "Filters 5" at bounding box center [233, 143] width 37 height 10
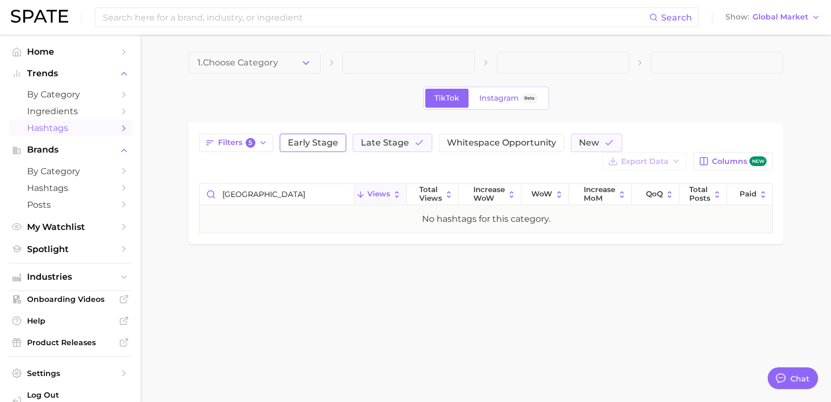
click at [325, 140] on span "Early Stage" at bounding box center [313, 143] width 50 height 9
click at [237, 142] on span "Filters 6" at bounding box center [236, 143] width 37 height 10
click at [330, 143] on span "Early Stage" at bounding box center [313, 143] width 50 height 9
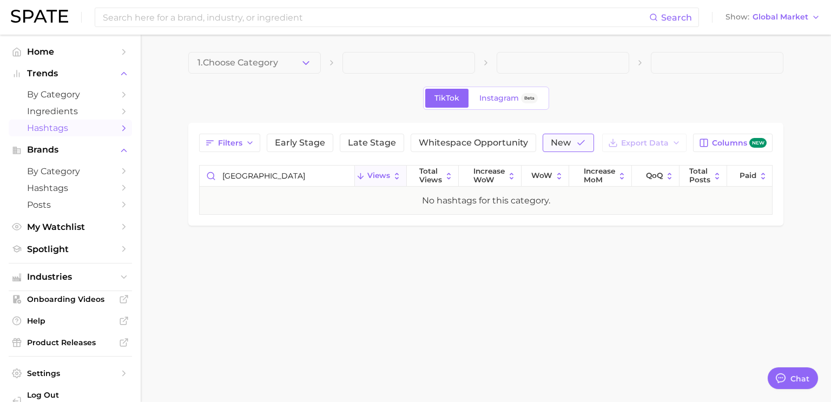
click at [567, 139] on button "New" at bounding box center [568, 143] width 51 height 18
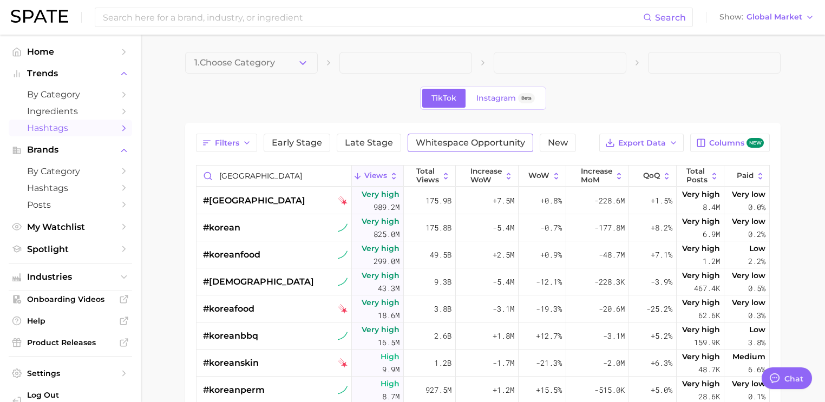
click at [446, 139] on span "Whitespace Opportunity" at bounding box center [470, 143] width 109 height 9
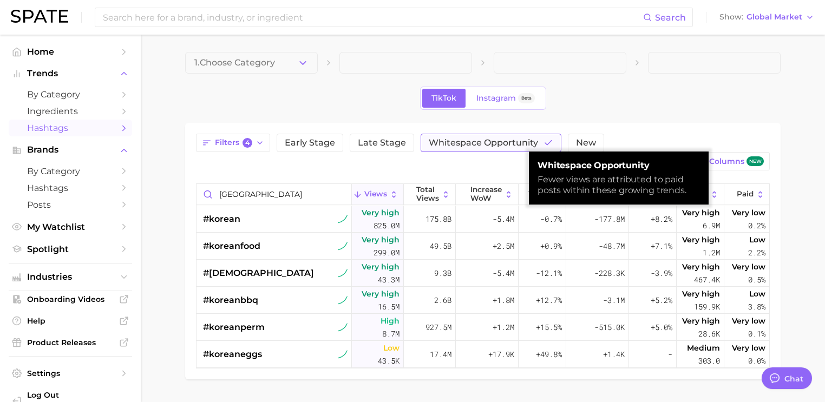
click at [446, 139] on span "Whitespace Opportunity" at bounding box center [483, 143] width 109 height 9
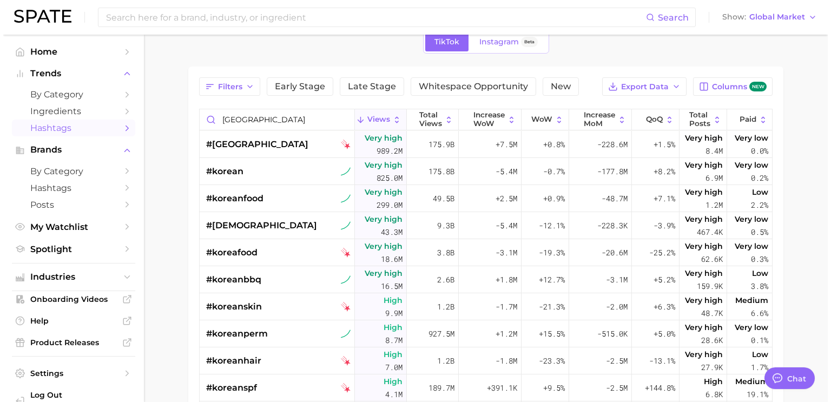
scroll to position [13, 0]
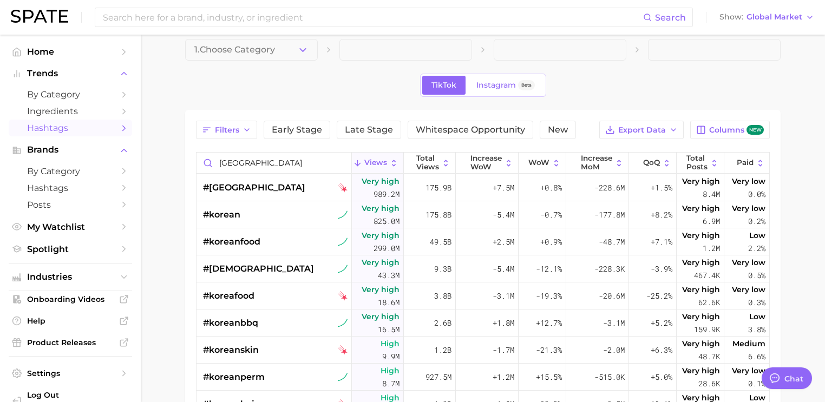
click at [503, 74] on div "TikTok Instagram Beta" at bounding box center [483, 85] width 126 height 23
click at [721, 127] on span "Columns new" at bounding box center [736, 130] width 55 height 10
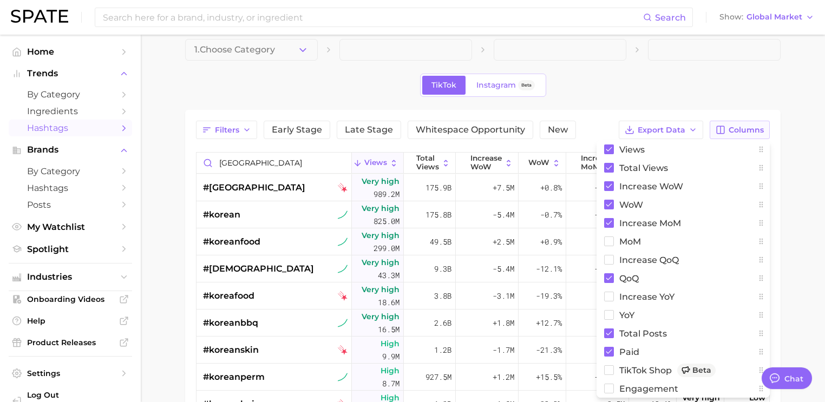
click at [721, 127] on icon "button" at bounding box center [720, 130] width 10 height 10
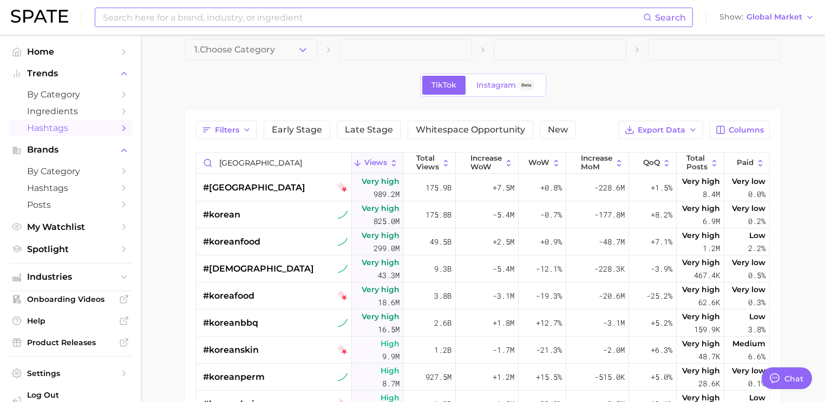
click at [279, 16] on input at bounding box center [372, 17] width 541 height 18
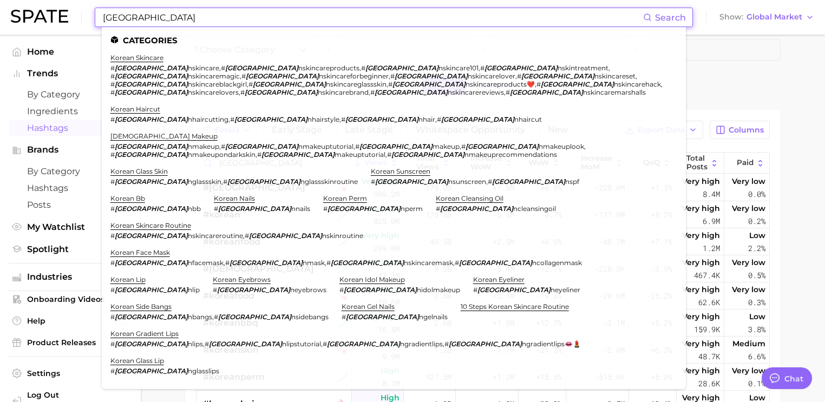
type input "[GEOGRAPHIC_DATA]"
click at [796, 104] on main "1. Choose Category TikTok Instagram Beta Filters Early Stage Late Stage Whitesp…" at bounding box center [483, 320] width 684 height 597
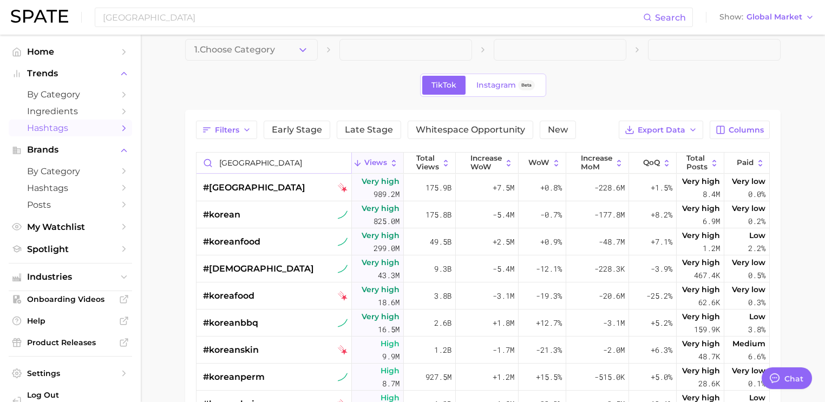
click at [271, 156] on input "[GEOGRAPHIC_DATA]" at bounding box center [273, 163] width 155 height 21
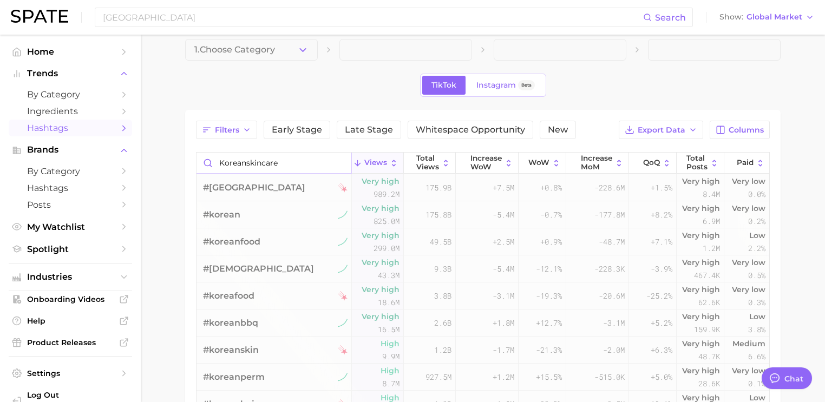
type input "koreanskincare"
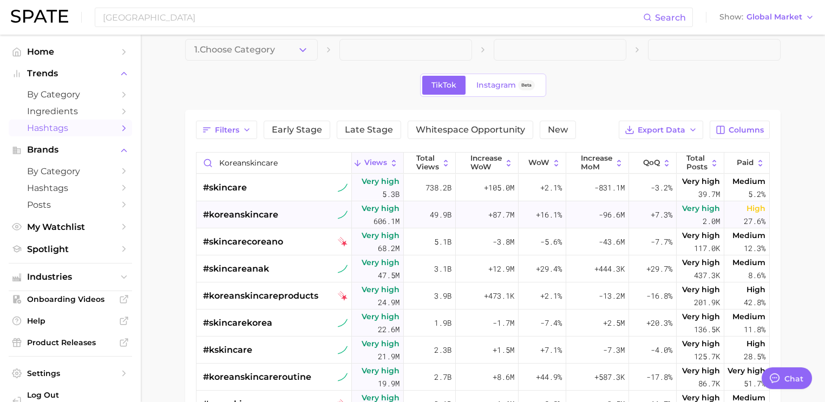
click at [266, 210] on span "#koreanskincare" at bounding box center [240, 214] width 75 height 13
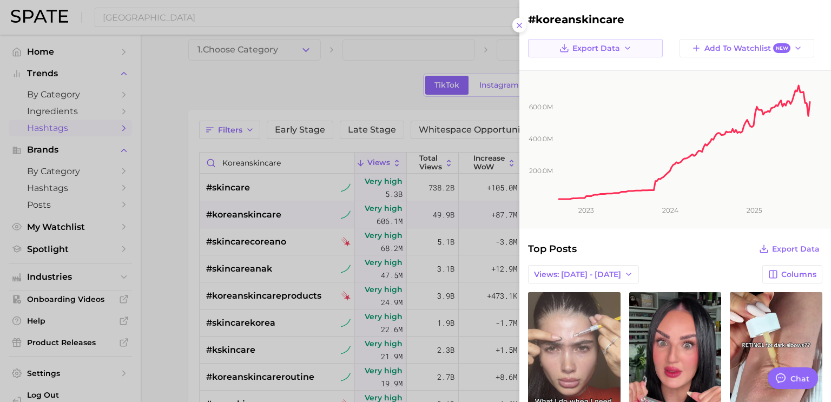
click at [624, 47] on icon "button" at bounding box center [627, 48] width 9 height 9
click at [596, 88] on span "Time Series Image" at bounding box center [598, 87] width 72 height 9
click at [267, 162] on div at bounding box center [415, 201] width 831 height 402
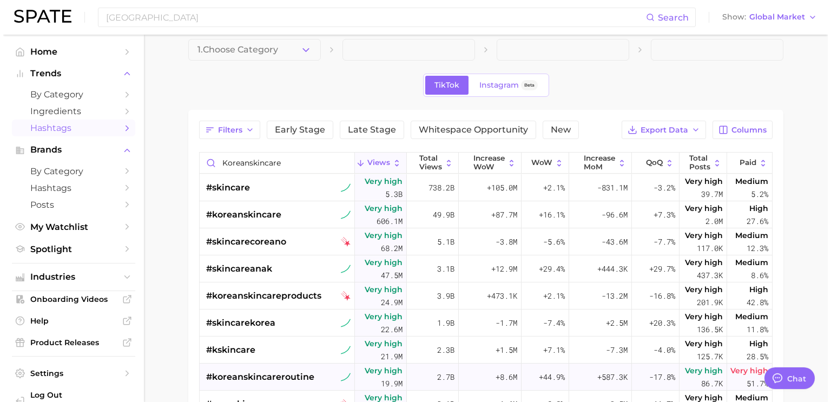
scroll to position [173, 0]
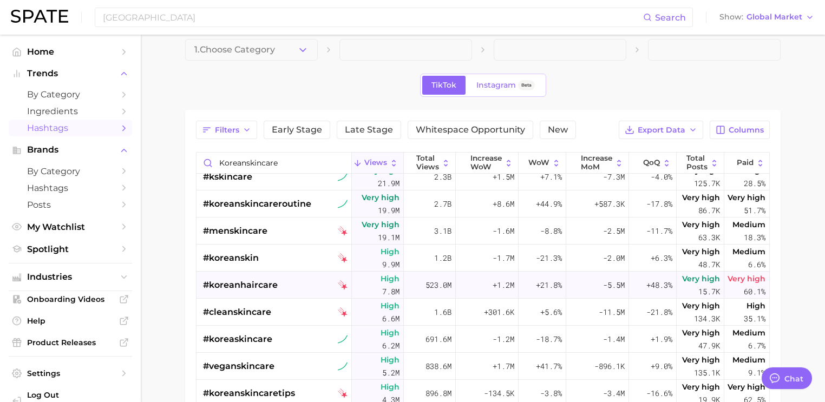
click at [269, 291] on div "#koreanhaircare" at bounding box center [240, 285] width 75 height 27
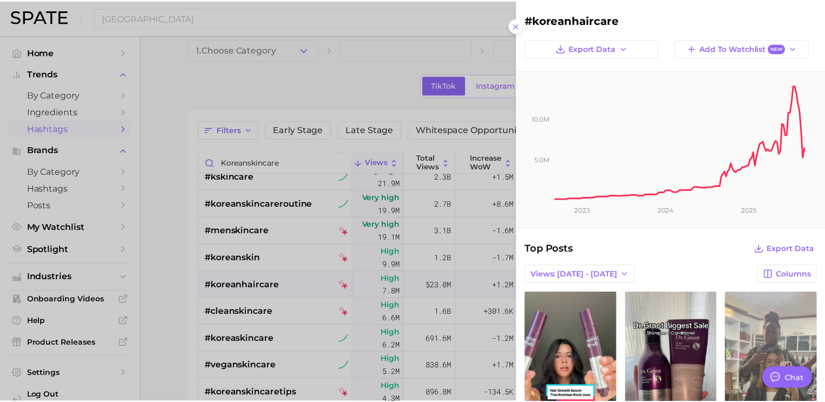
scroll to position [0, 0]
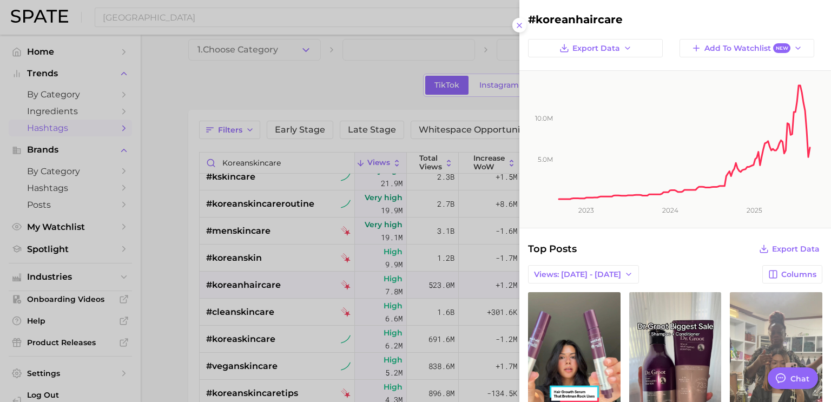
click at [151, 306] on div at bounding box center [415, 201] width 831 height 402
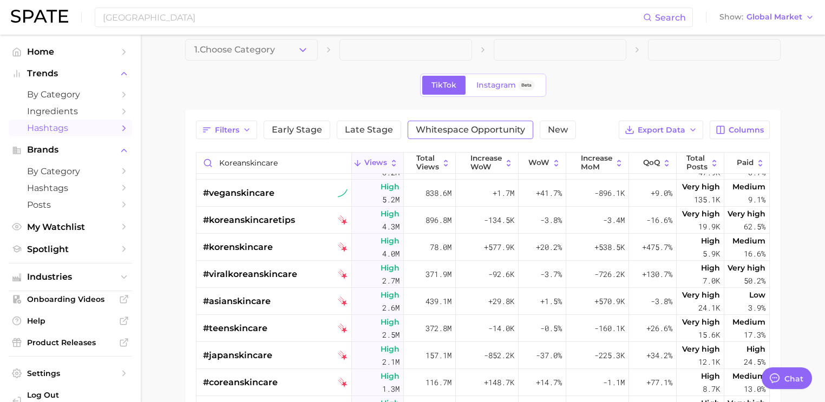
scroll to position [303, 0]
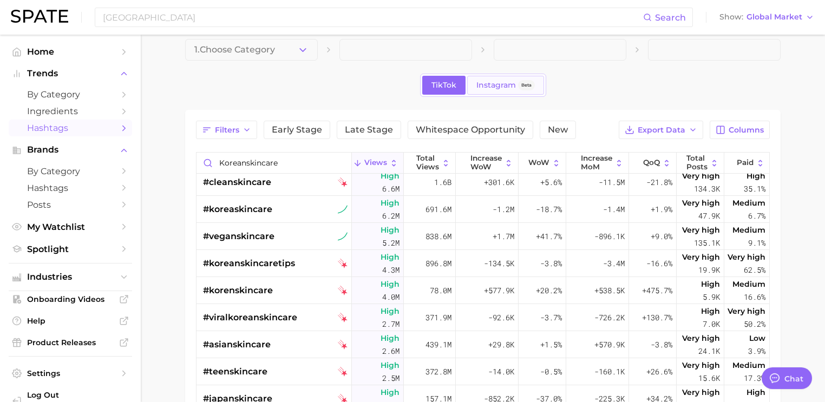
click at [504, 91] on link "Instagram Beta" at bounding box center [505, 85] width 77 height 19
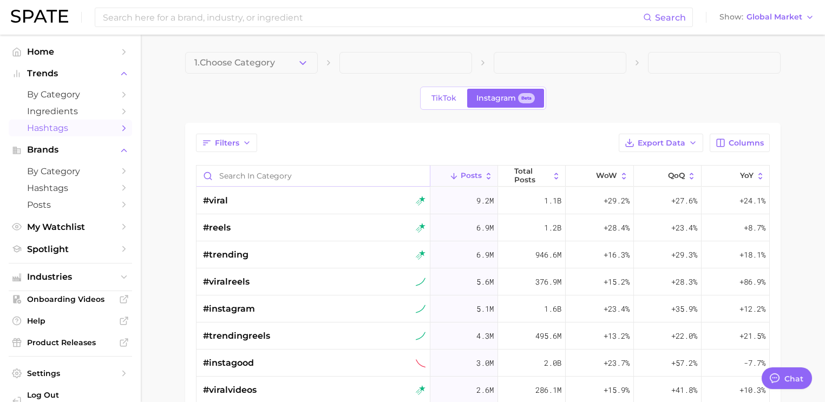
click at [293, 182] on input "Search in category" at bounding box center [312, 176] width 233 height 21
type input "[DEMOGRAPHIC_DATA]"
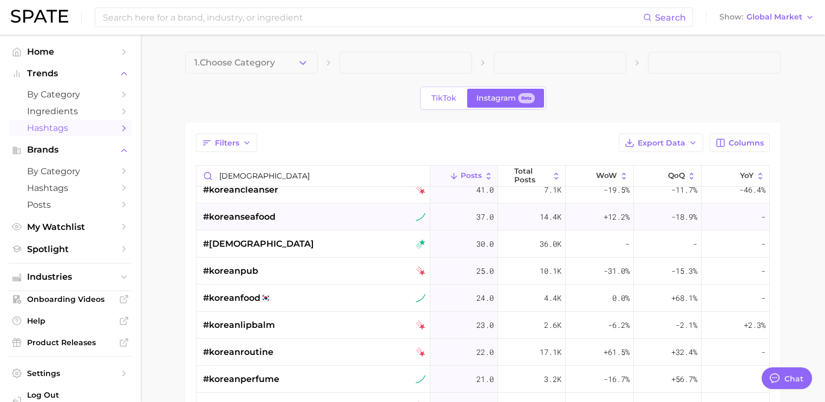
scroll to position [1212, 0]
